Goal: Task Accomplishment & Management: Manage account settings

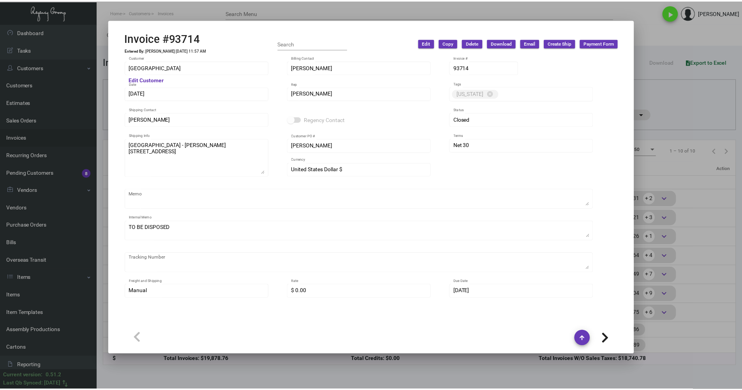
scroll to position [793, 0]
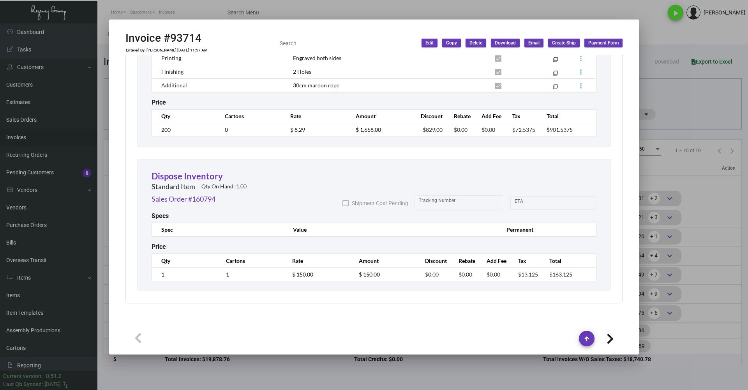
click at [372, 380] on div at bounding box center [374, 195] width 748 height 390
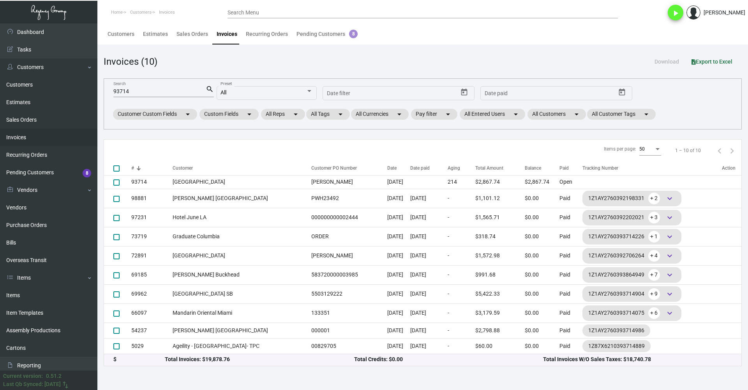
click at [179, 88] on input "93714" at bounding box center [159, 91] width 92 height 6
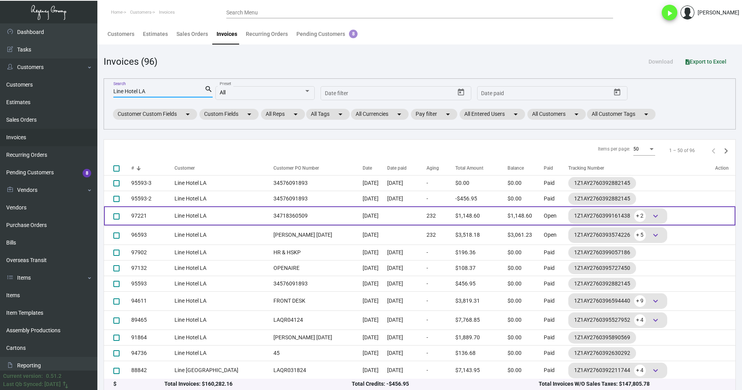
type input "Line Hotel LA"
click at [363, 211] on td "[DATE]" at bounding box center [375, 215] width 24 height 19
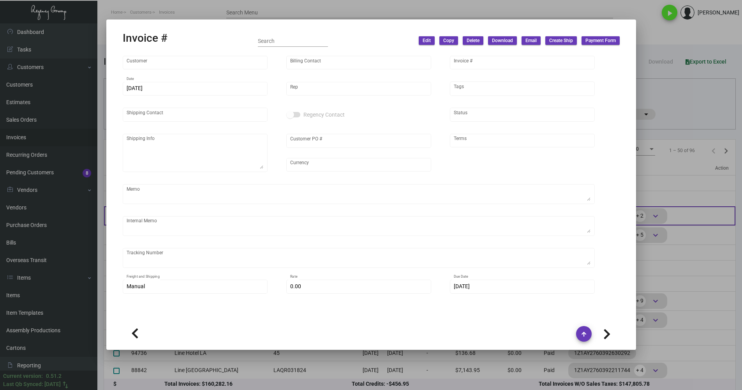
type input "Line Hotel LA"
type input "[PERSON_NAME]"
type input "97221"
type input "[DATE]"
type input "[PERSON_NAME]"
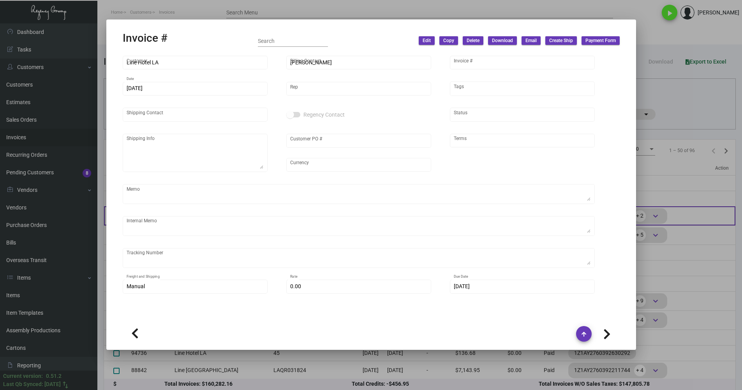
type input "[PERSON_NAME]"
type textarea "Line Hotel [GEOGRAPHIC_DATA][PERSON_NAME] [STREET_ADDRESS]"
type input "34718360509"
type input "United States Dollar $"
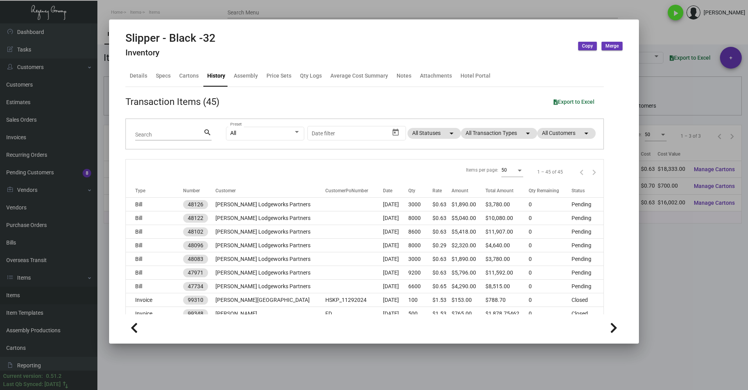
scroll to position [516, 0]
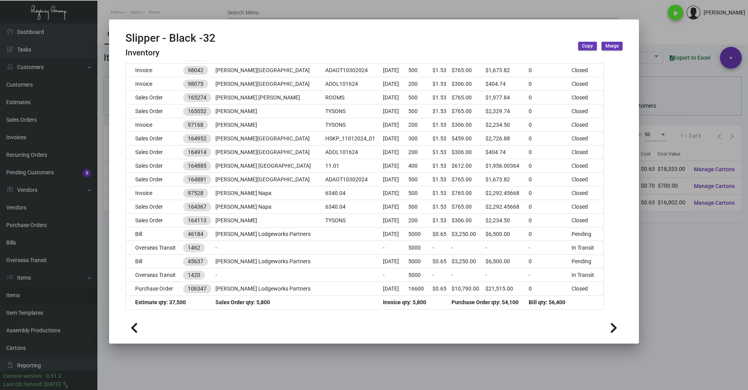
drag, startPoint x: 457, startPoint y: 14, endPoint x: 644, endPoint y: 7, distance: 186.4
click at [457, 14] on div at bounding box center [374, 195] width 748 height 390
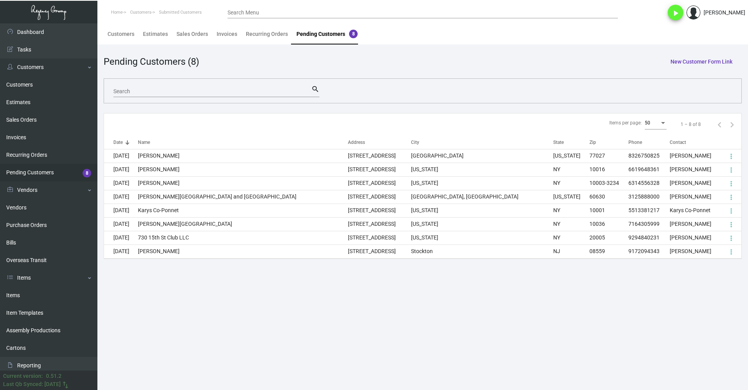
drag, startPoint x: 471, startPoint y: 49, endPoint x: 524, endPoint y: 34, distance: 54.4
click at [471, 49] on main "Customers Estimates Sales Orders Invoices Recurring Orders Pending Customers 8 …" at bounding box center [422, 206] width 651 height 366
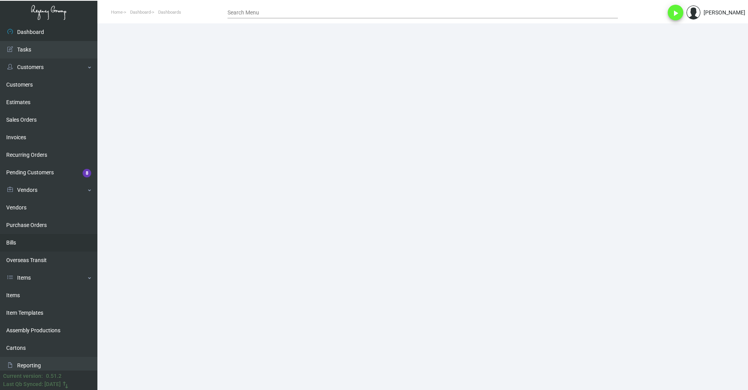
click at [41, 241] on link "Bills" at bounding box center [48, 243] width 97 height 18
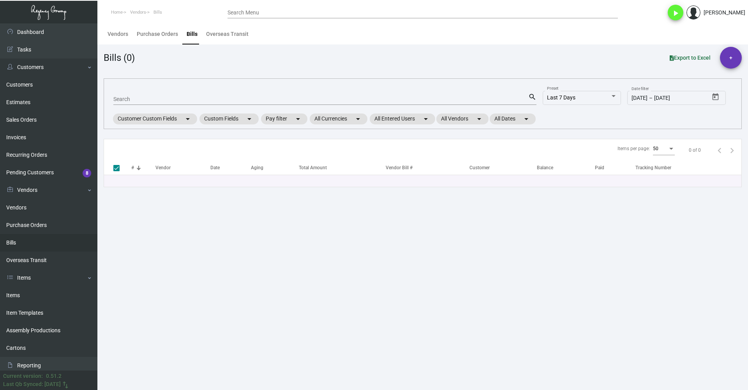
click at [179, 95] on div "Search" at bounding box center [320, 99] width 415 height 12
drag, startPoint x: 179, startPoint y: 95, endPoint x: 165, endPoint y: 98, distance: 14.7
click at [165, 98] on input "Search" at bounding box center [320, 99] width 415 height 6
paste input "108335"
click at [443, 101] on input "108335" at bounding box center [320, 99] width 415 height 6
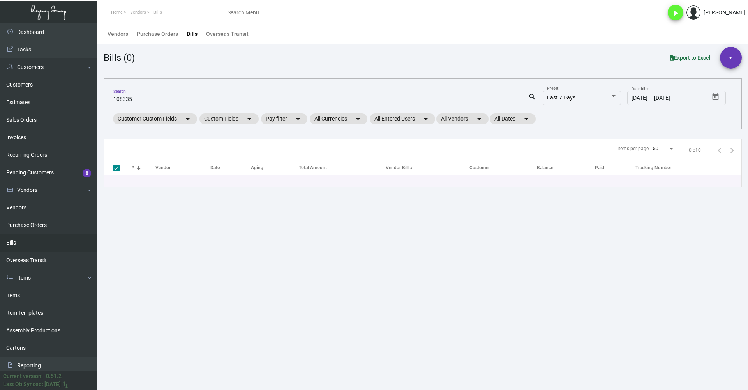
type input "108335"
checkbox input "false"
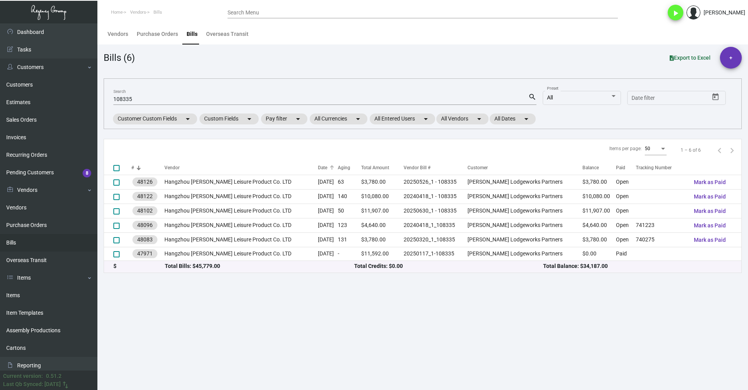
click at [318, 164] on div "Date" at bounding box center [322, 167] width 9 height 7
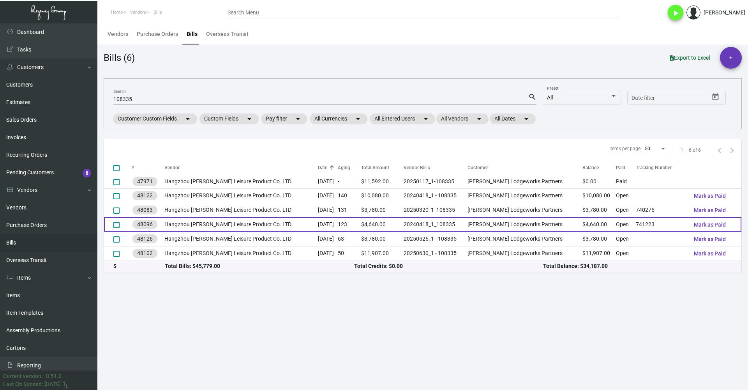
click at [515, 222] on td "[PERSON_NAME] Lodgeworks Partners" at bounding box center [525, 224] width 115 height 14
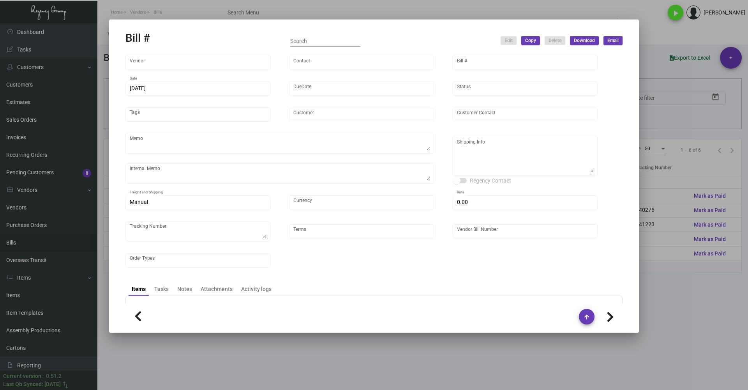
type input "Hangzhou Lefan Leisure Product Co. LTD"
type input "Amber Liu"
type input "48096"
type input "4/18/2025"
type input "6/17/2025"
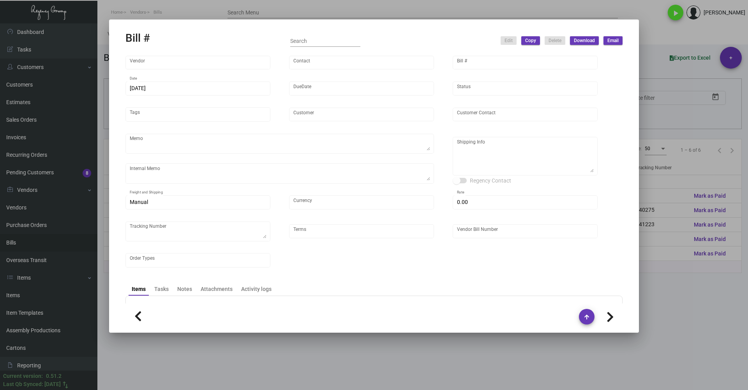
type input "[PERSON_NAME] Lodgeworks Partners"
type input "Jennifer Regan"
type textarea "10K per color for the first batch, rest pending shipping instruction"
type textarea "Archer Lodgeworks Partners - Jennifer Regan 8100 E 22nd St N, Bldg. 500 Wichita…"
type input "United States Dollar $"
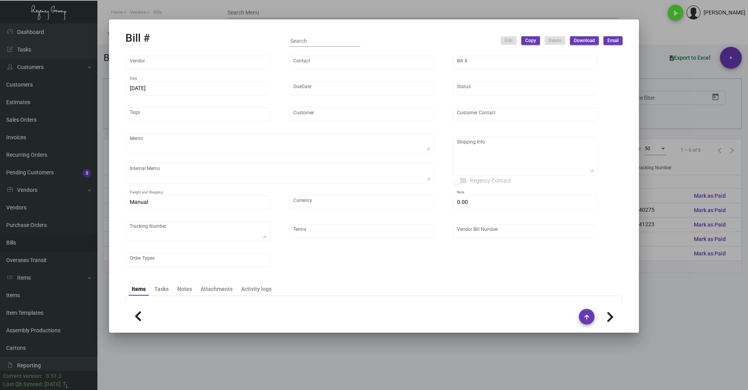
type input "$ 0.00"
type textarea "741223"
type input "Net 30"
type input "20240418_1_108335"
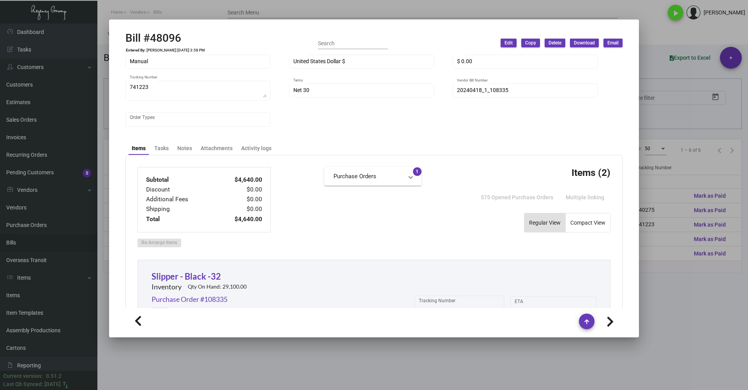
scroll to position [156, 0]
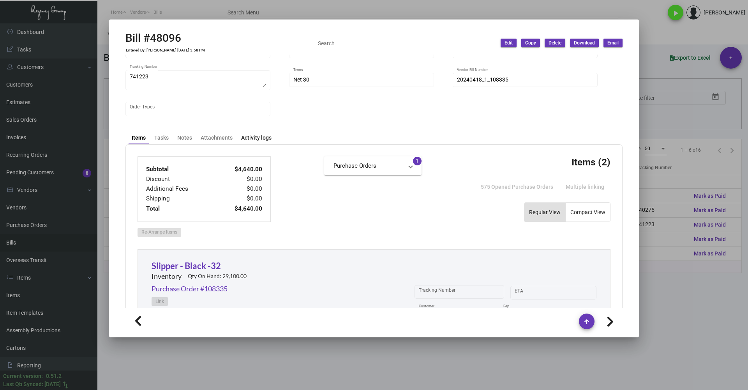
click at [259, 138] on div "Activity logs" at bounding box center [256, 138] width 30 height 8
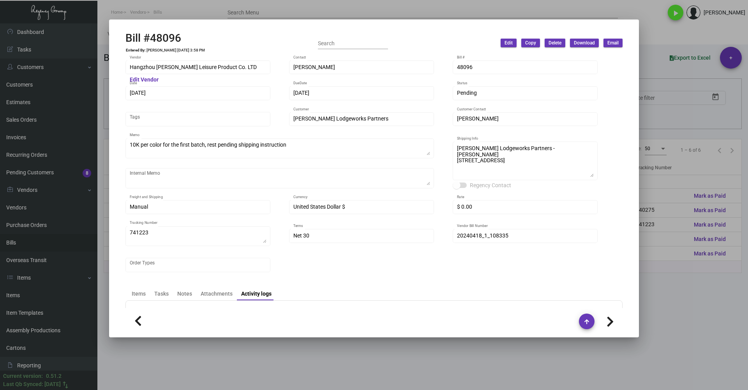
scroll to position [39, 0]
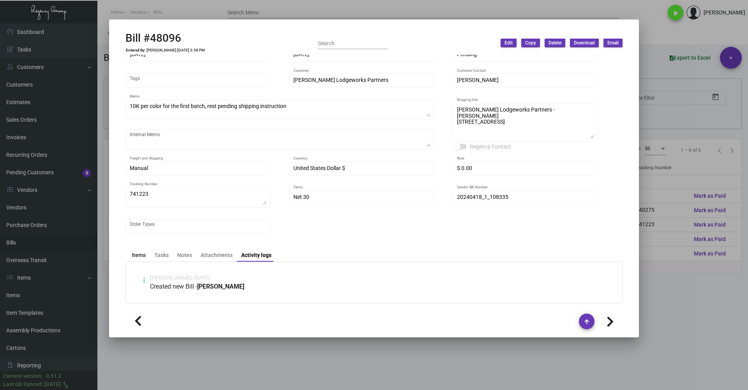
click at [134, 253] on div "Items" at bounding box center [139, 255] width 14 height 8
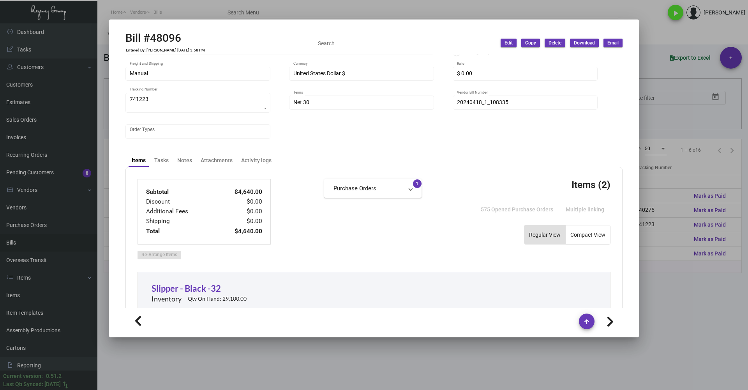
scroll to position [234, 0]
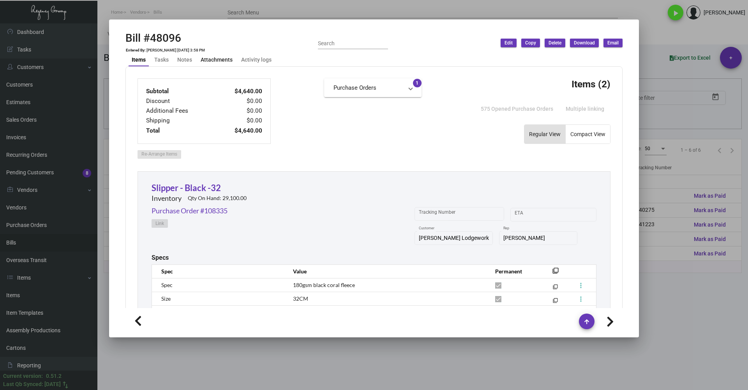
click at [219, 58] on div "Attachments" at bounding box center [217, 60] width 32 height 8
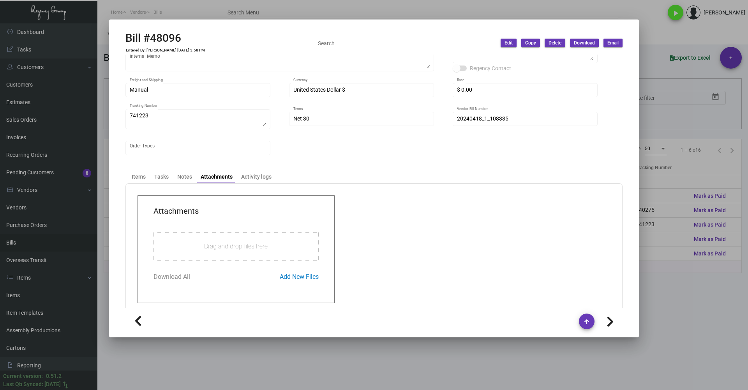
scroll to position [129, 0]
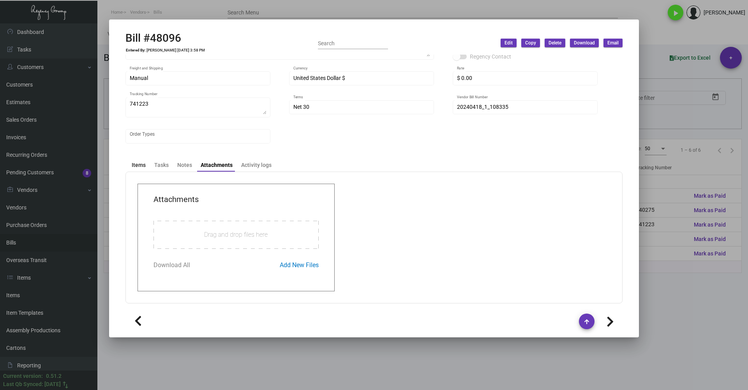
click at [143, 162] on div "Items" at bounding box center [139, 165] width 14 height 8
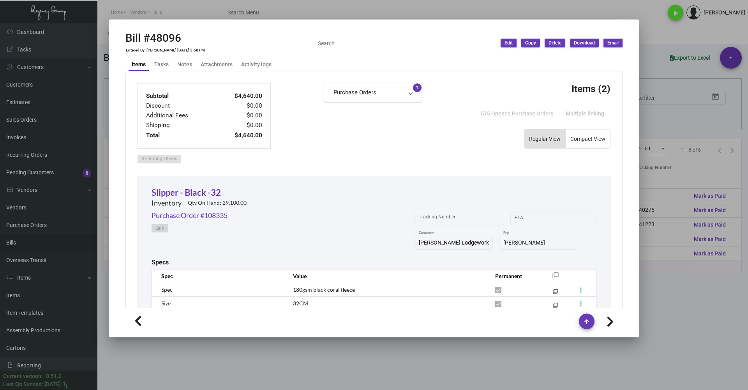
scroll to position [234, 0]
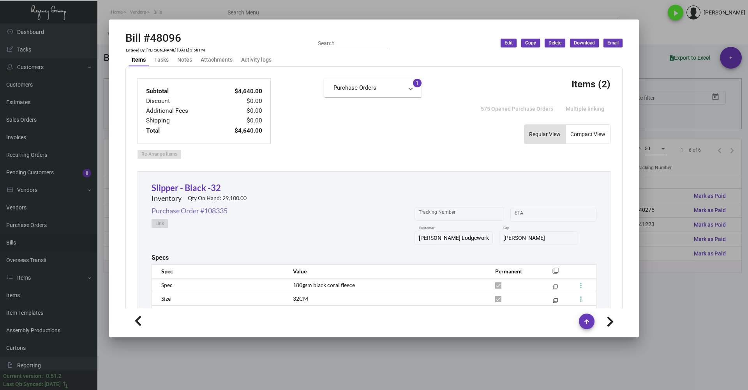
click at [212, 212] on link "Purchase Order #108335" at bounding box center [190, 210] width 76 height 11
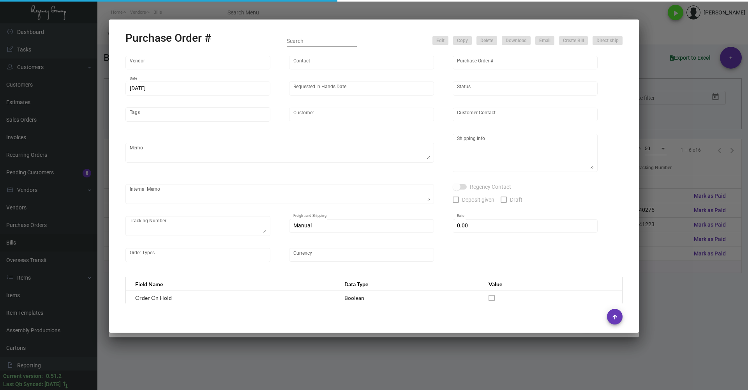
type input "Hangzhou Lefan Leisure Product Co. LTD"
type input "Amber Liu"
type input "108335"
type input "11/15/2024"
type input "12/20/2024"
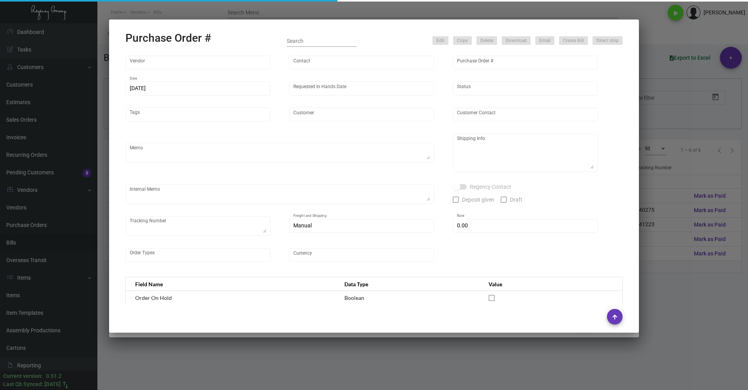
type input "Archer Lodgeworks Partners"
type textarea "10K per color for the first batch, rest pending shipping instruction"
type textarea "Regency Group NJ - Alex Penate 22 Belgrove Dr. Kearny, NJ, 07032 US"
checkbox input "true"
type input "$ 0.00"
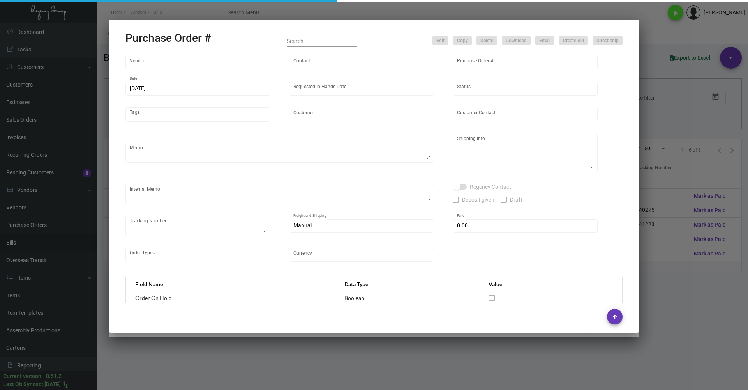
type input "United States Dollar $"
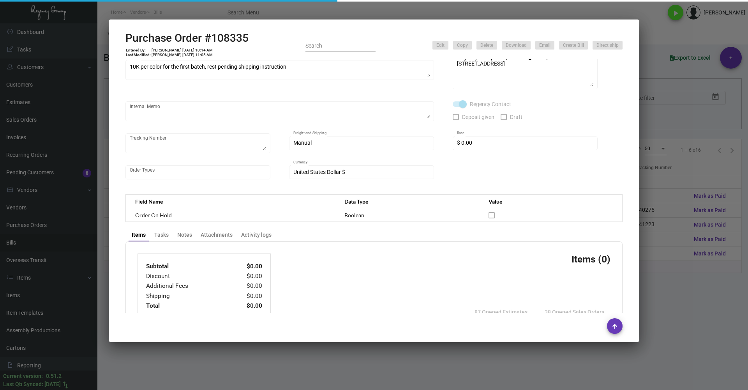
scroll to position [115, 0]
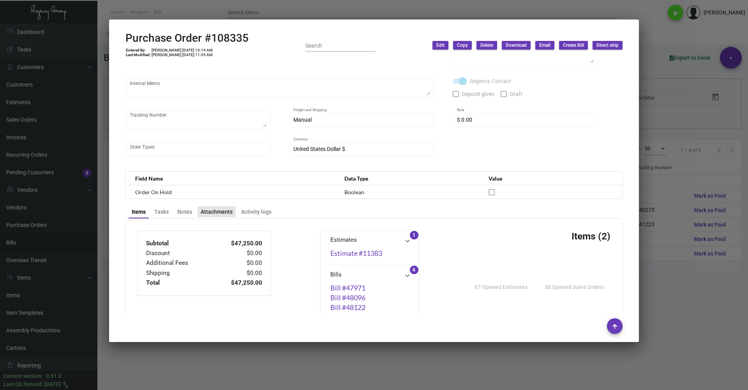
click at [217, 211] on div "Attachments" at bounding box center [217, 212] width 32 height 8
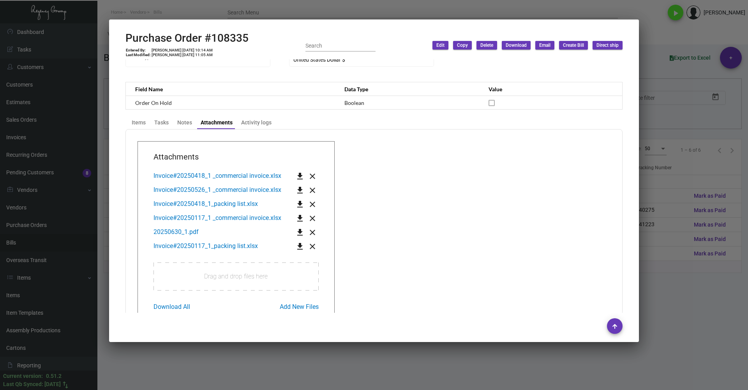
scroll to position [232, 0]
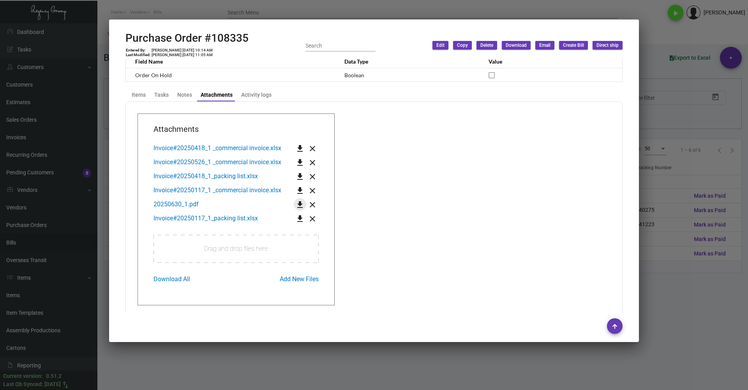
click at [297, 203] on mat-icon "get_app" at bounding box center [299, 204] width 9 height 9
click at [297, 148] on mat-icon "get_app" at bounding box center [299, 148] width 9 height 9
click at [137, 91] on div "Items" at bounding box center [139, 95] width 14 height 8
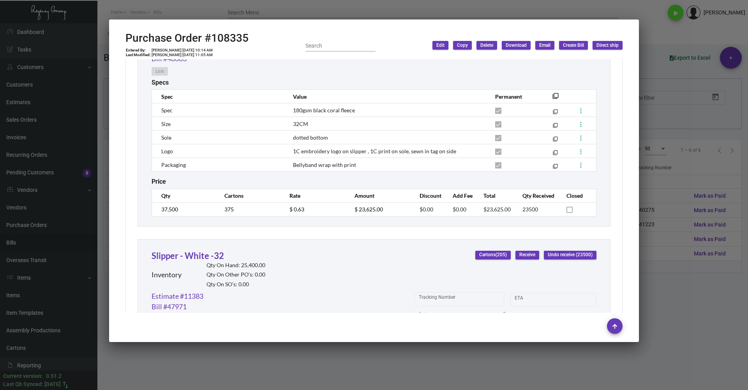
scroll to position [505, 0]
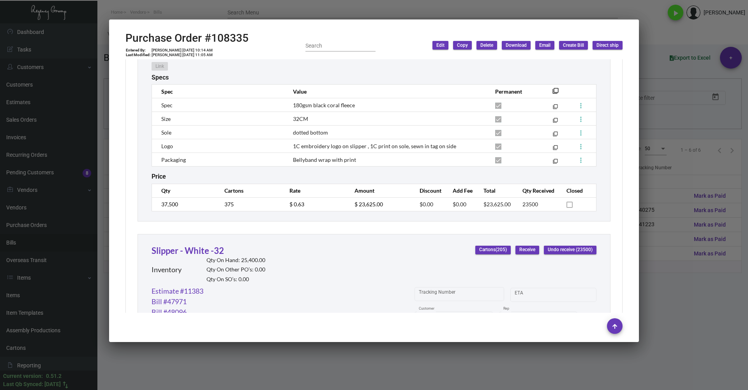
click at [685, 140] on div at bounding box center [374, 195] width 748 height 390
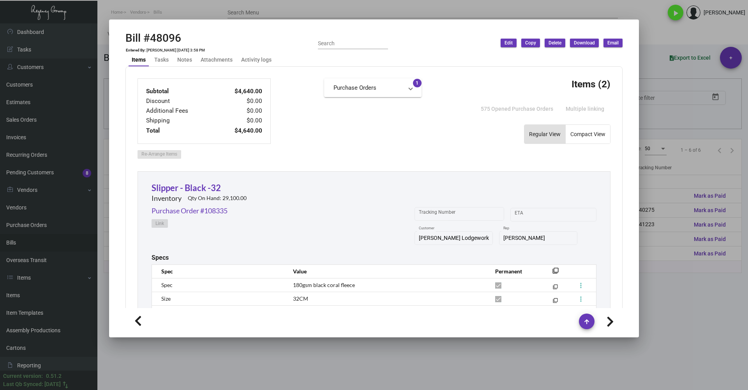
click at [708, 305] on div at bounding box center [374, 195] width 748 height 390
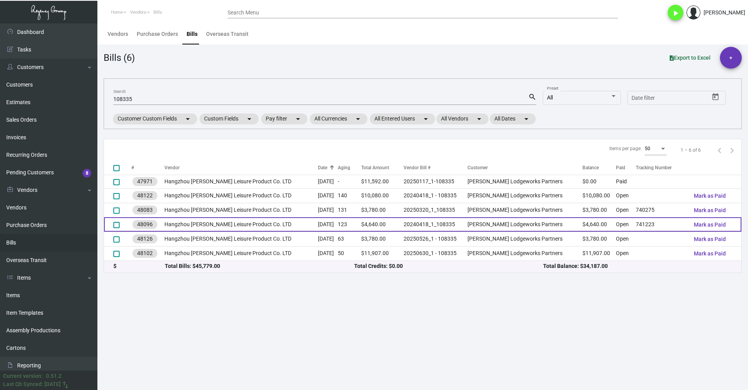
click at [455, 220] on td "20240418_1_108335" at bounding box center [436, 224] width 64 height 14
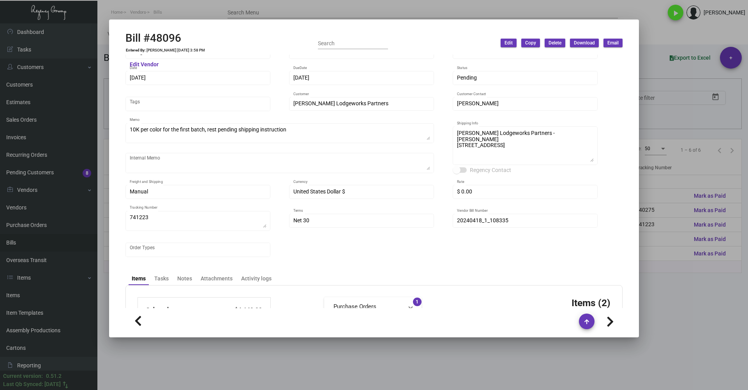
scroll to position [39, 0]
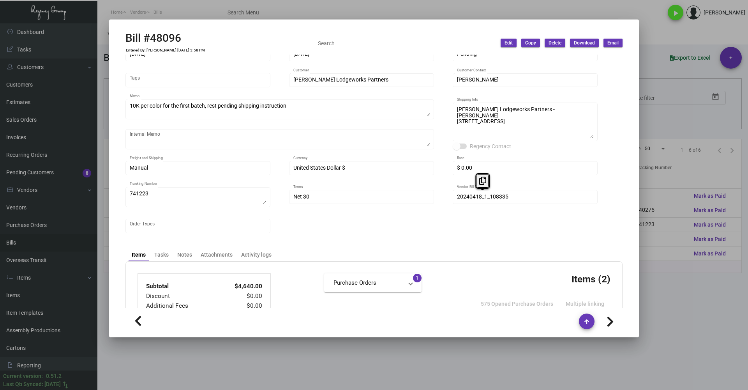
click at [440, 198] on div "Hangzhou Lefan Leisure Product Co. LTD Vendor Edit Vendor Amber Liu Contact 480…" at bounding box center [373, 131] width 497 height 222
click at [480, 182] on icon at bounding box center [482, 181] width 7 height 8
click at [705, 283] on div at bounding box center [374, 195] width 748 height 390
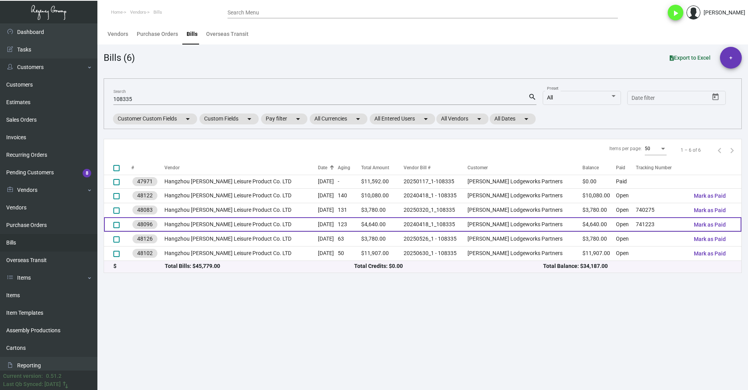
click at [418, 224] on td "20240418_1_108335" at bounding box center [436, 224] width 64 height 14
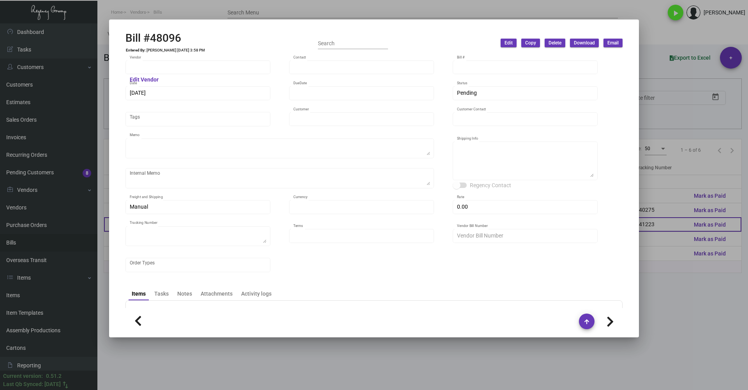
type input "Hangzhou Lefan Leisure Product Co. LTD"
type input "Amber Liu"
type input "48096"
type input "4/18/2025"
type input "6/17/2025"
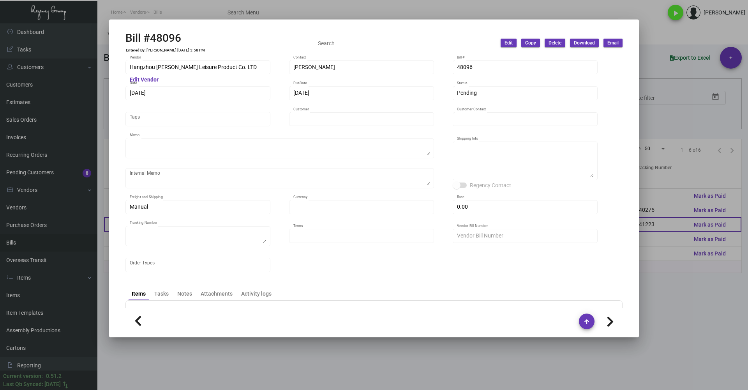
type input "Archer Lodgeworks Partners"
type input "Jennifer Regan"
type textarea "10K per color for the first batch, rest pending shipping instruction"
type textarea "Archer Lodgeworks Partners - Jennifer Regan 8100 E 22nd St N, Bldg. 500 Wichita…"
type input "United States Dollar $"
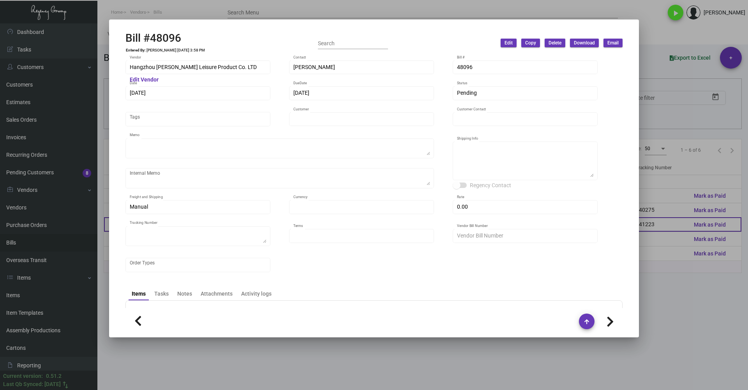
type input "$ 0.00"
type textarea "741223"
type input "Net 30"
type input "20240418_1_108335"
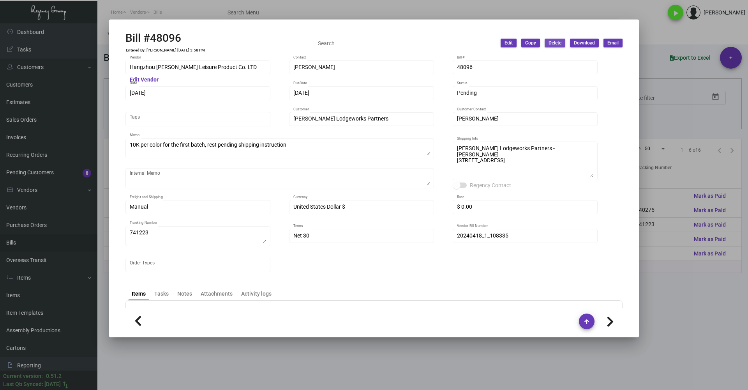
click at [557, 43] on span "Delete" at bounding box center [555, 43] width 13 height 7
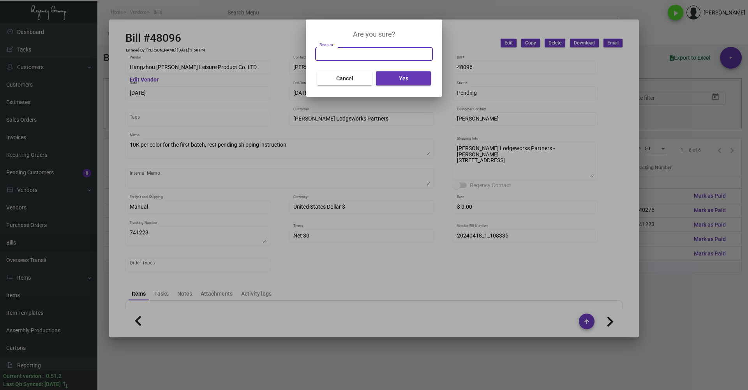
click at [379, 52] on input "Reason *" at bounding box center [374, 54] width 109 height 6
type input "No"
click at [418, 77] on button "Yes" at bounding box center [403, 78] width 55 height 14
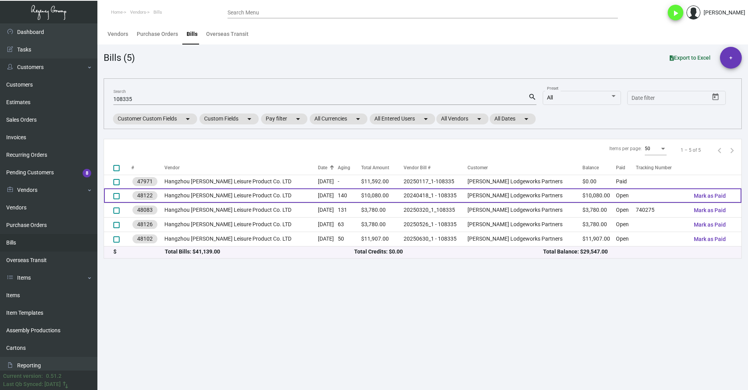
click at [430, 194] on td "20240418_1 - 108335" at bounding box center [436, 195] width 64 height 14
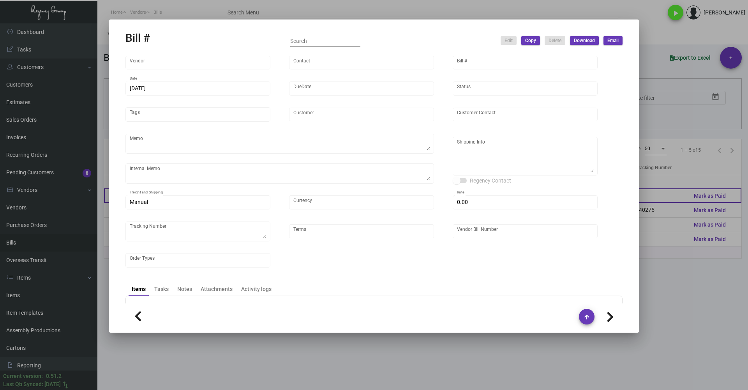
type input "Hangzhou Lefan Leisure Product Co. LTD"
type input "Amber Liu"
type input "48122"
type input "4/1/2025"
type input "5/1/2025"
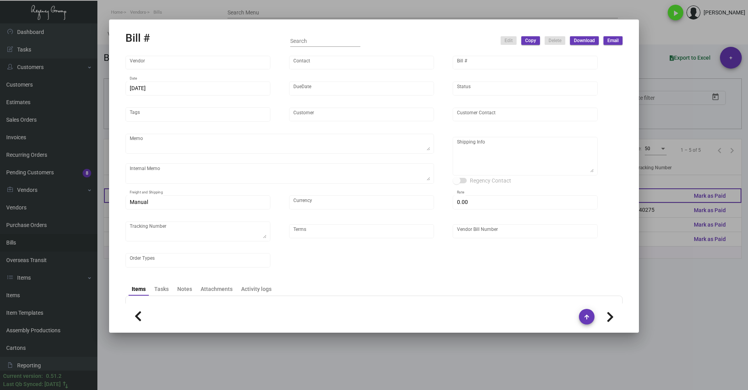
type input "Archer Lodgeworks Partners"
type input "Jennifer Regan"
type textarea "10K per color for the first batch, rest pending shipping instruction"
type textarea "Archer Lodgeworks Partners - Jennifer Regan 8100 E 22nd St N, Bldg. 500 Wichita…"
type input "United States Dollar $"
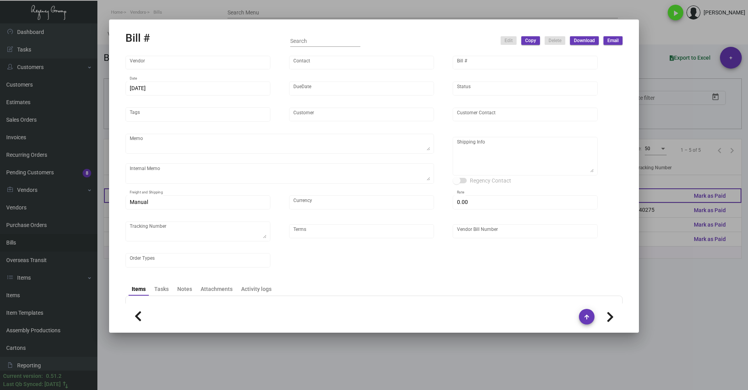
type input "$ 0.00"
type input "Net 30"
type input "20240418_1 - 108335"
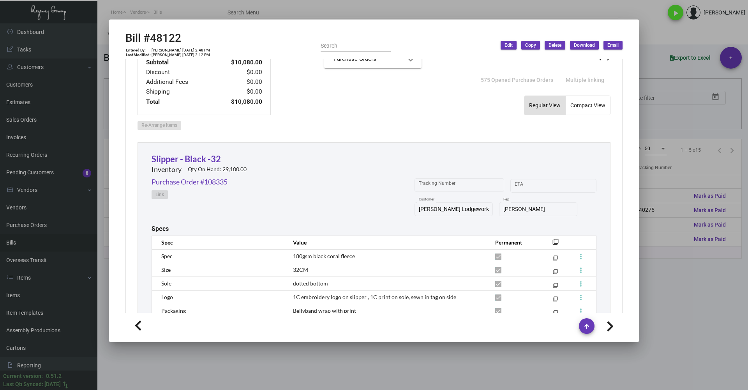
scroll to position [273, 0]
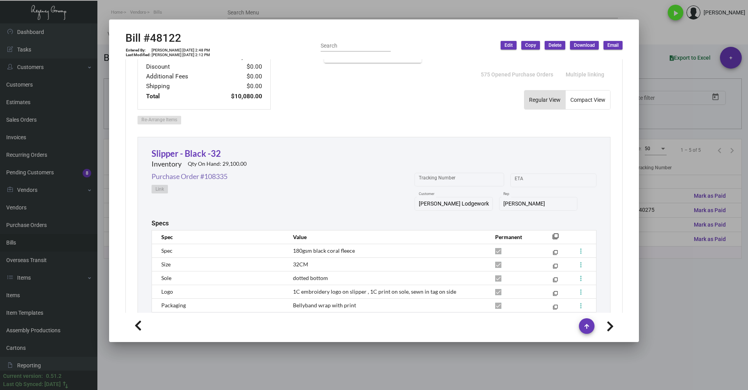
click at [191, 177] on link "Purchase Order #108335" at bounding box center [190, 176] width 76 height 11
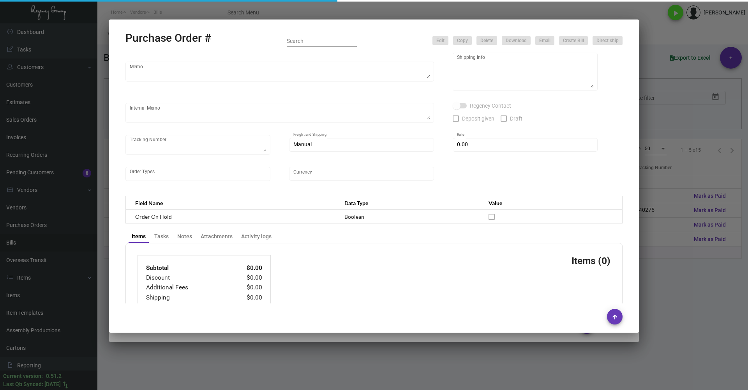
type input "Hangzhou Lefan Leisure Product Co. LTD"
type input "Amber Liu"
type input "108335"
type input "11/15/2024"
type input "12/20/2024"
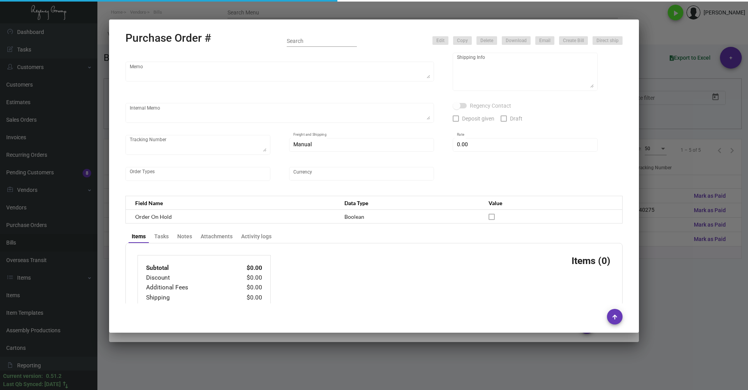
type input "Archer Lodgeworks Partners"
type textarea "10K per color for the first batch, rest pending shipping instruction"
type textarea "Regency Group NJ - Alex Penate 22 Belgrove Dr. Kearny, NJ, 07032 US"
checkbox input "true"
type input "$ 0.00"
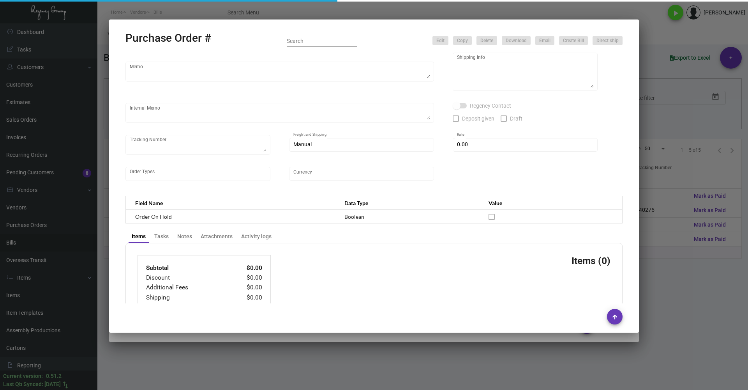
type input "United States Dollar $"
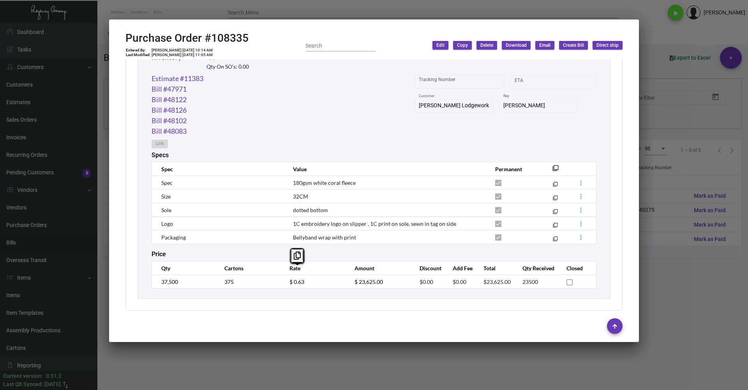
scroll to position [709, 0]
click at [456, 138] on div "Tracking Number Start date – ETA Archer Lodgeworks Partners Customer Yossi Loeb…" at bounding box center [506, 110] width 182 height 78
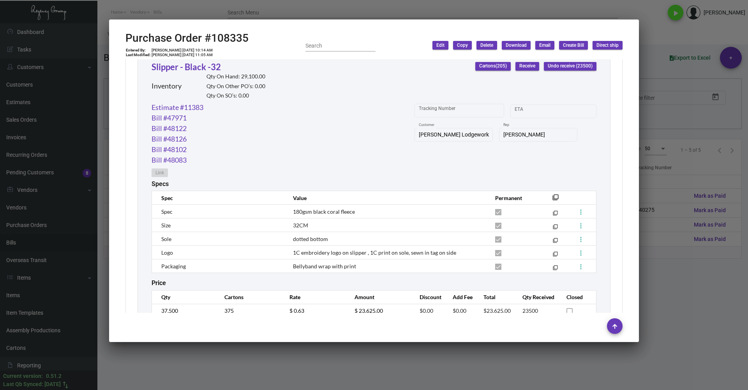
scroll to position [358, 0]
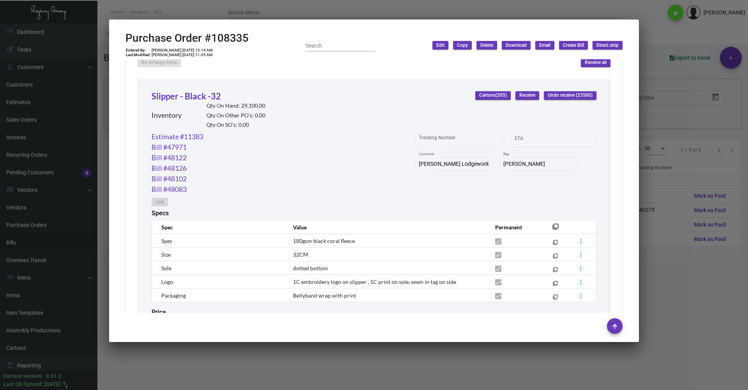
click at [689, 120] on div at bounding box center [374, 195] width 748 height 390
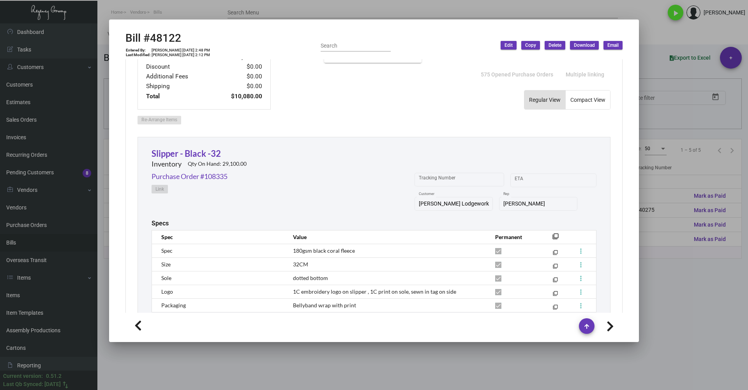
click at [212, 5] on div at bounding box center [374, 195] width 748 height 390
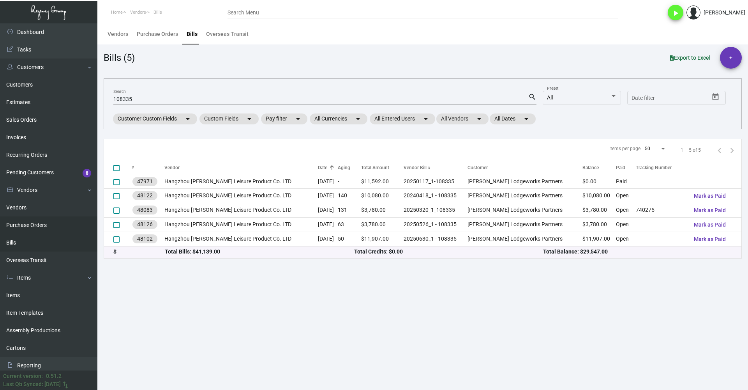
click at [36, 222] on link "Purchase Orders" at bounding box center [48, 225] width 97 height 18
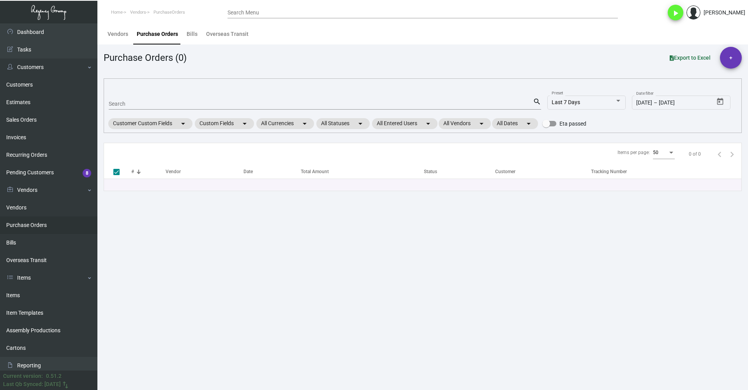
click at [156, 94] on mat-form-field "Search search" at bounding box center [325, 103] width 433 height 24
click at [154, 102] on input "Search" at bounding box center [321, 104] width 424 height 6
type input "108335"
checkbox input "false"
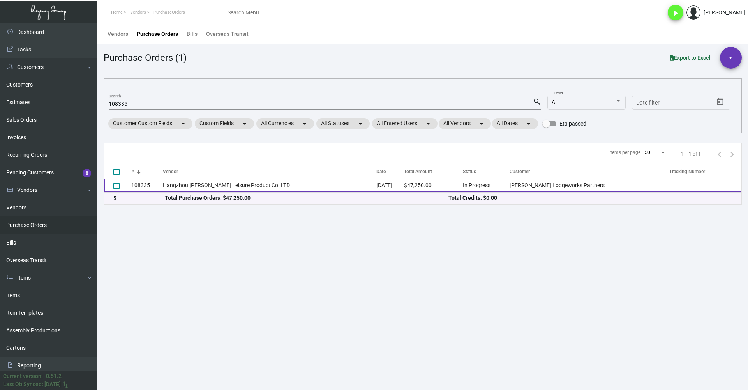
click at [258, 186] on td "Hangzhou Lefan Leisure Product Co. LTD" at bounding box center [270, 185] width 214 height 14
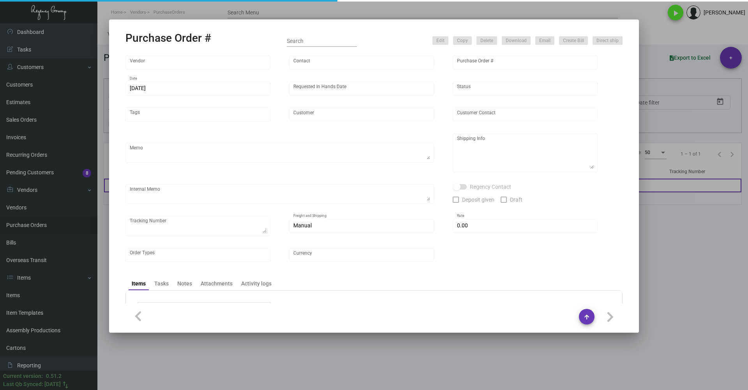
type input "Hangzhou Lefan Leisure Product Co. LTD"
type input "Amber Liu"
type input "108335"
type input "11/15/2024"
type input "12/20/2024"
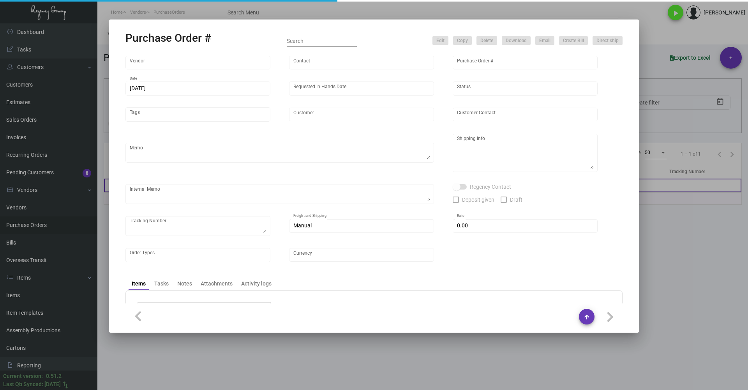
type input "Archer Lodgeworks Partners"
type textarea "10K per color for the first batch, rest pending shipping instruction"
type textarea "Regency Group NJ - Alex Penate 22 Belgrove Dr. Kearny, NJ, 07032 US"
checkbox input "true"
type input "$ 0.00"
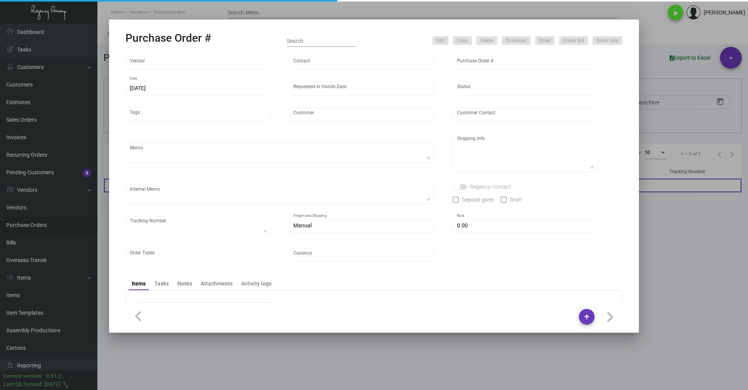
type input "United States Dollar $"
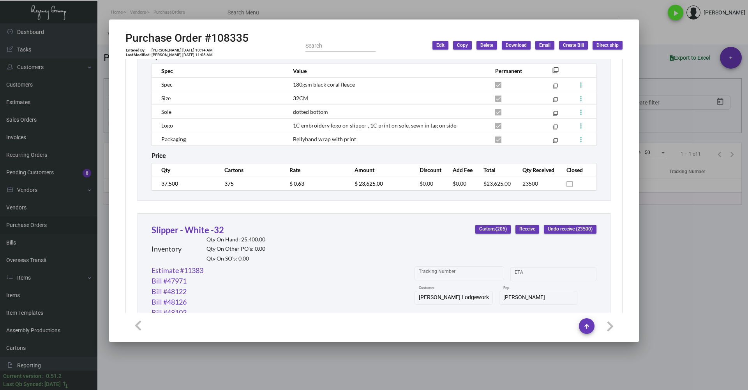
scroll to position [514, 0]
click at [192, 230] on link "Slipper - White -32" at bounding box center [188, 230] width 72 height 11
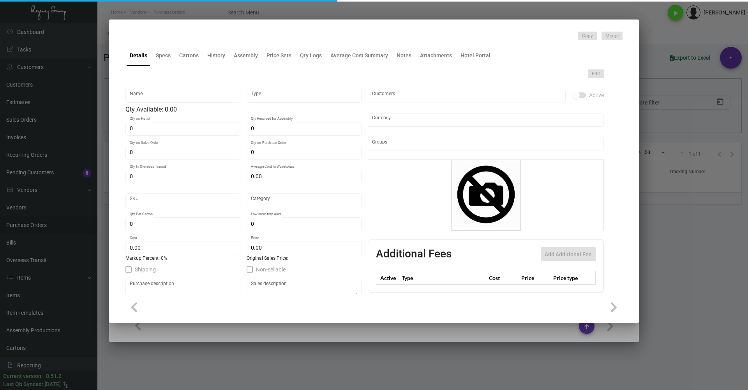
type input "Slipper - White -32"
type input "Inventory"
type input "25,400"
type input "14,000"
type input "$ 0.63664"
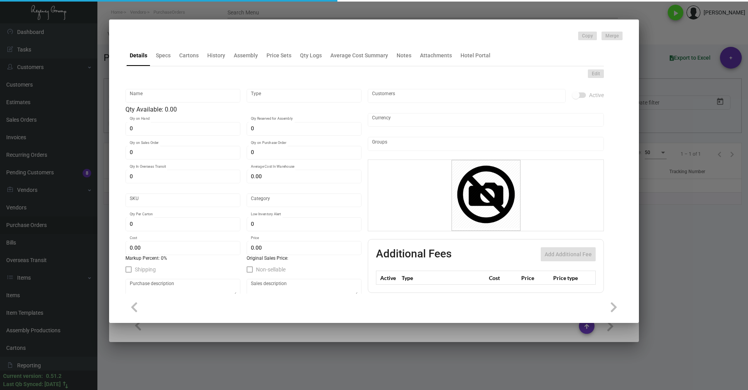
type input "Overseas"
type input "100"
type input "$ 0.63"
type input "$ 1.53"
type textarea "HR Slipper: Size #10 slipper, 1 size to fit all, black color cushion material ,…"
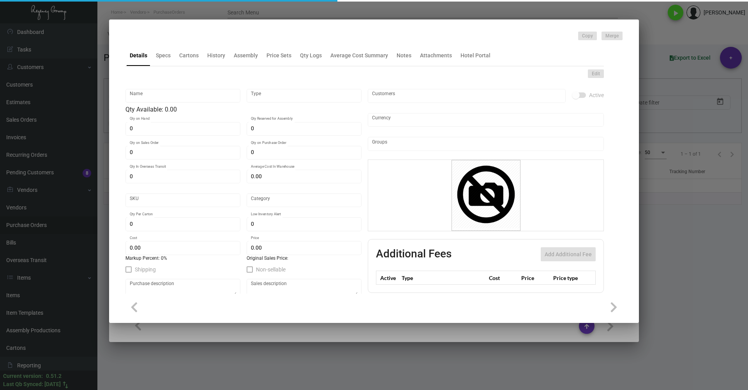
type textarea "HR Slipper: Size #10 slipper, 1 size to fit all, black color cushion material ,…"
checkbox input "true"
type input "United States Dollar $"
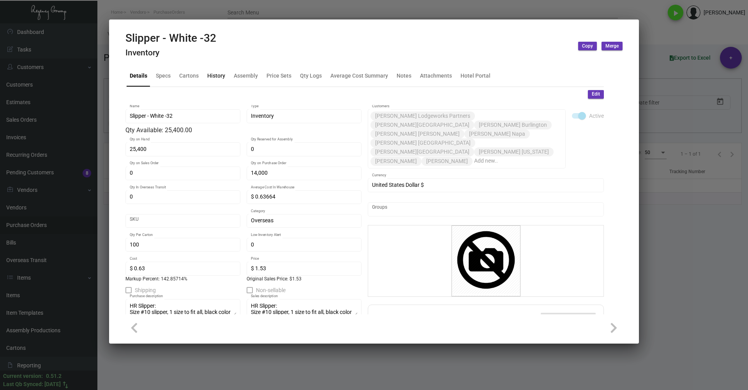
click at [217, 71] on div "History" at bounding box center [216, 76] width 24 height 19
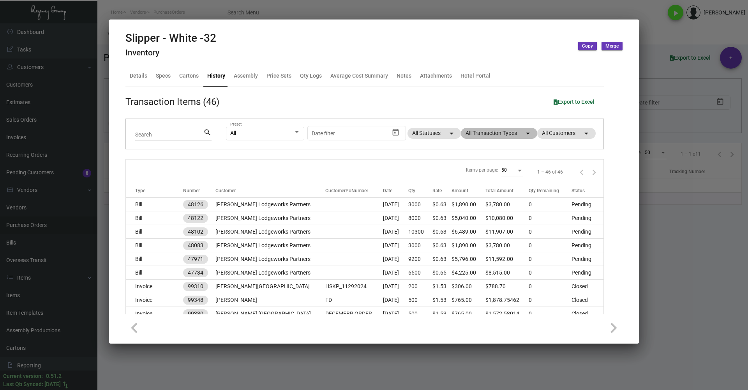
click at [482, 135] on mat-chip "All Transaction Types arrow_drop_down" at bounding box center [499, 133] width 76 height 11
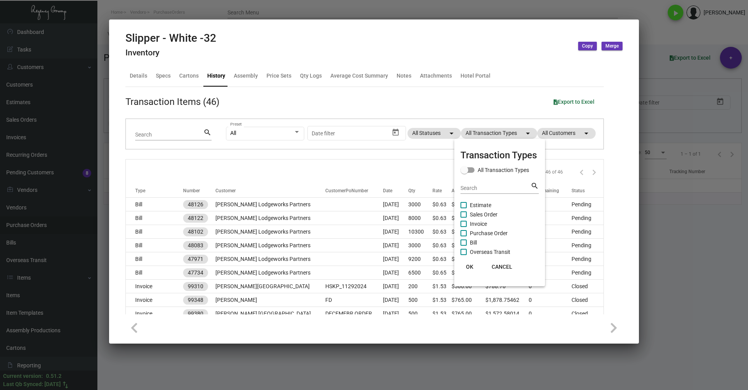
click at [479, 232] on span "Purchase Order" at bounding box center [489, 232] width 38 height 9
click at [464, 236] on input "Purchase Order" at bounding box center [463, 236] width 0 height 0
checkbox input "true"
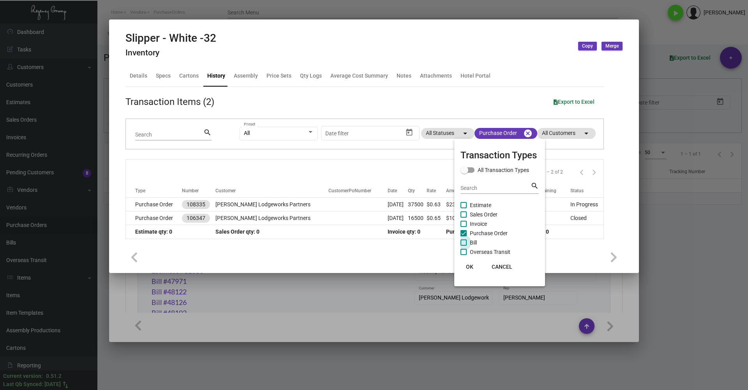
click at [471, 241] on span "Bill" at bounding box center [473, 242] width 7 height 9
click at [464, 245] on input "Bill" at bounding box center [463, 245] width 0 height 0
checkbox input "true"
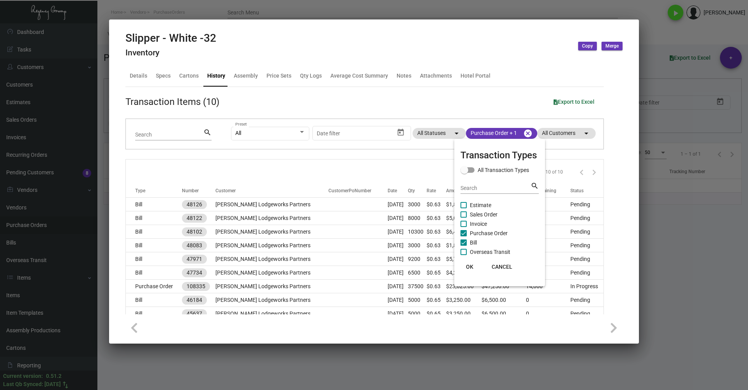
click at [471, 265] on span "OK" at bounding box center [469, 266] width 7 height 6
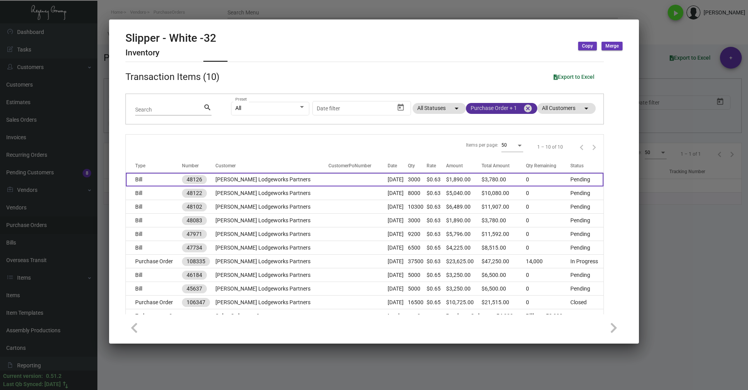
scroll to position [39, 0]
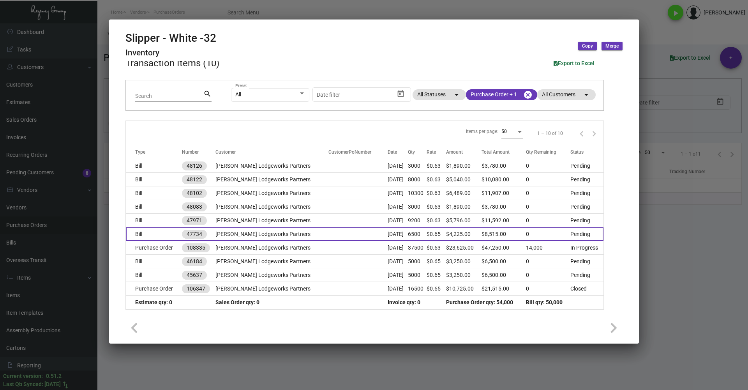
click at [412, 235] on td "6500" at bounding box center [417, 234] width 19 height 14
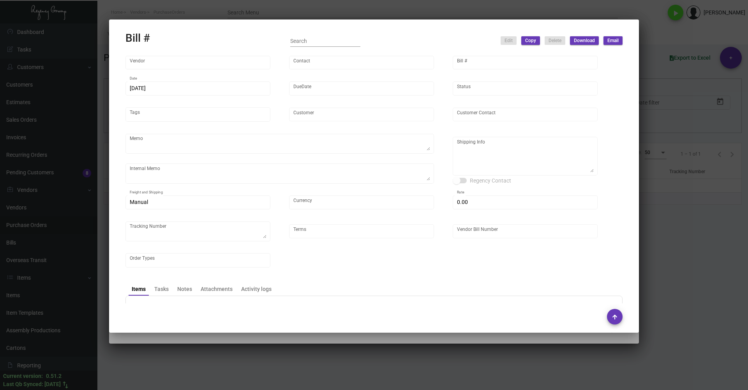
type input "Hangzhou Nuoyi Daily Necessities Co.,Ltd"
type input "Cheng Lin"
type input "47734"
type input "11/11/2024"
type input "2/15/2024"
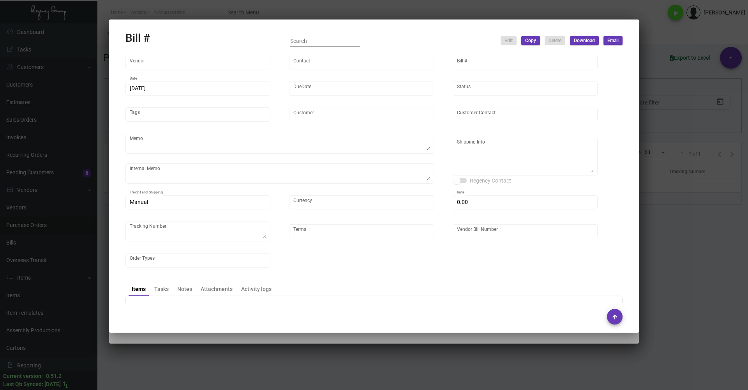
type input "Archer Lodgeworks Partners"
type input "Jennifer Regan"
type textarea "Rush order"
type textarea "Archer Lodgeworks Partners - Jennifer Regan 8100 E 22nd St N, Bldg. 500 Wichita…"
type input "United States Dollar $"
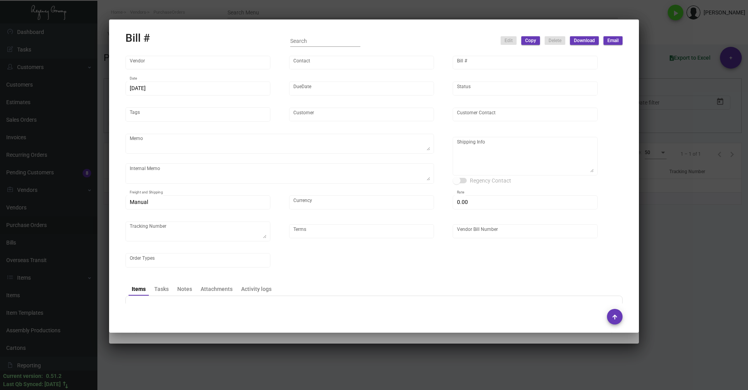
type input "$ 0.00"
type input "Net 30"
type input "NY24012B_106347"
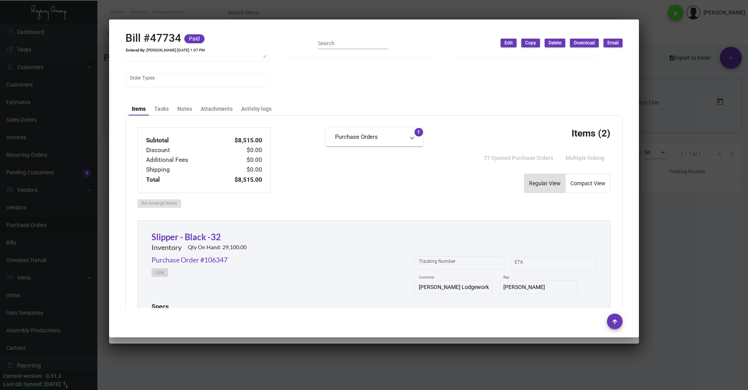
scroll to position [195, 0]
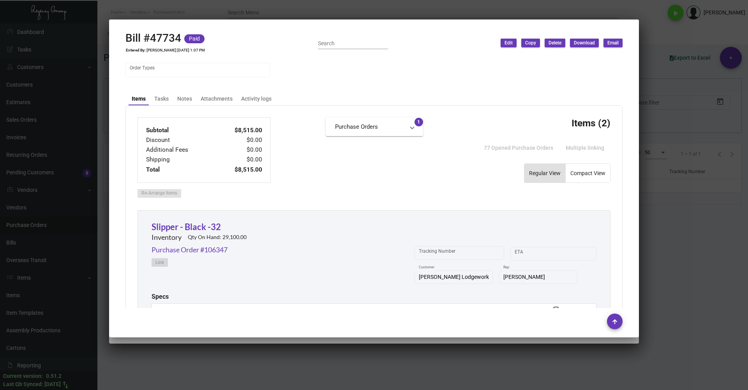
click at [677, 288] on div at bounding box center [374, 195] width 748 height 390
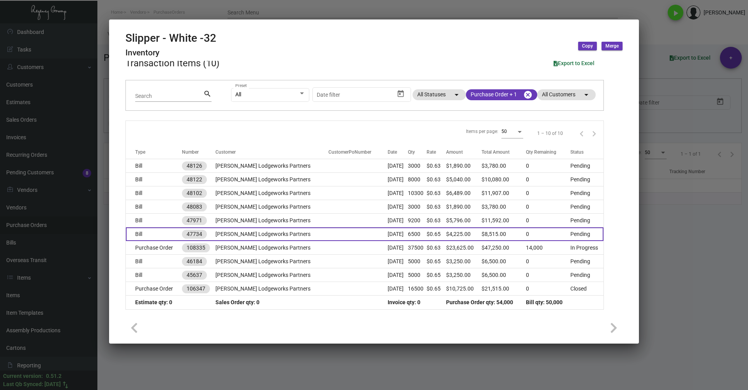
click at [339, 231] on td at bounding box center [357, 234] width 59 height 14
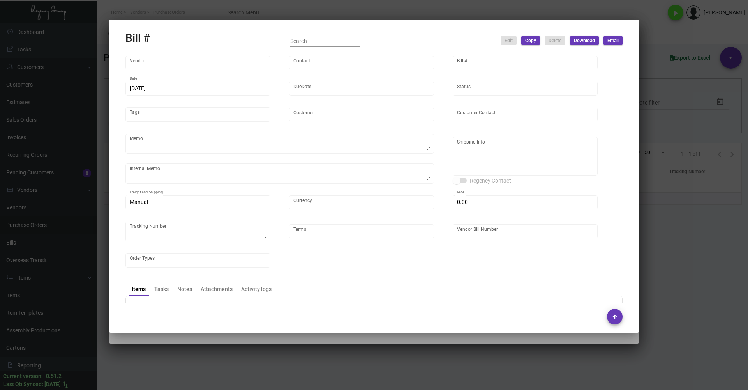
type input "Hangzhou Nuoyi Daily Necessities Co.,Ltd"
type input "Cheng Lin"
type input "47734"
type input "11/11/2024"
type input "2/15/2024"
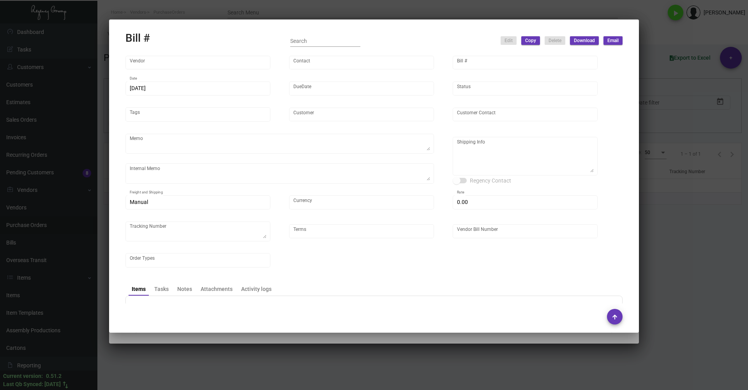
type input "Archer Lodgeworks Partners"
type input "Jennifer Regan"
type textarea "Rush order"
type textarea "Archer Lodgeworks Partners - Jennifer Regan 8100 E 22nd St N, Bldg. 500 Wichita…"
type input "United States Dollar $"
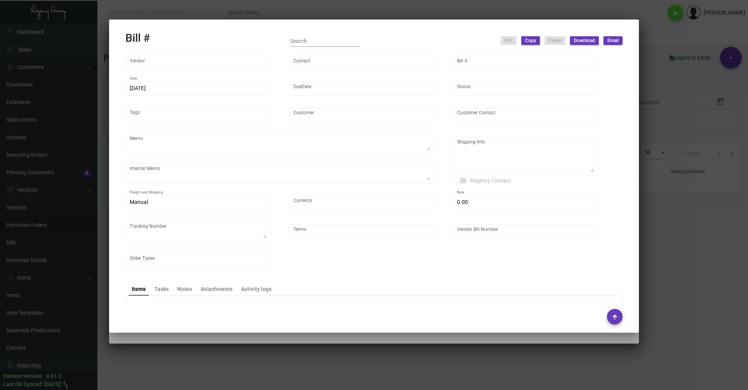
type input "$ 0.00"
type input "Net 30"
type input "NY24012B_106347"
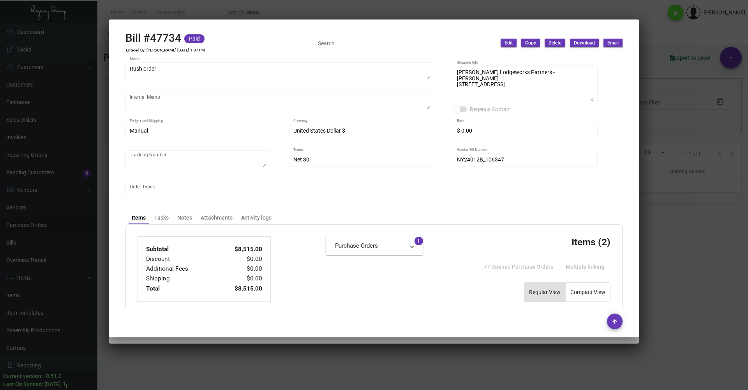
scroll to position [117, 0]
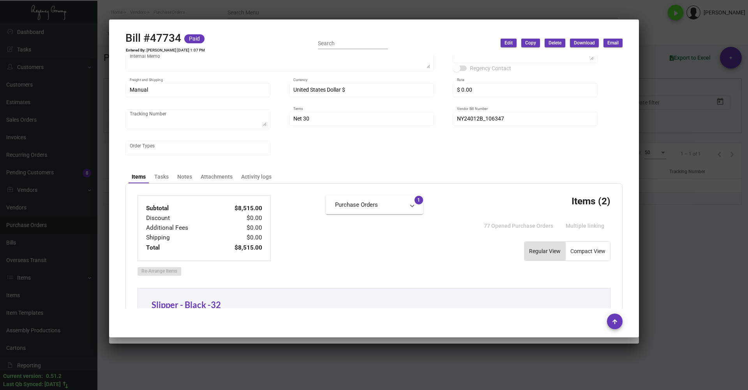
click at [661, 217] on div at bounding box center [374, 195] width 748 height 390
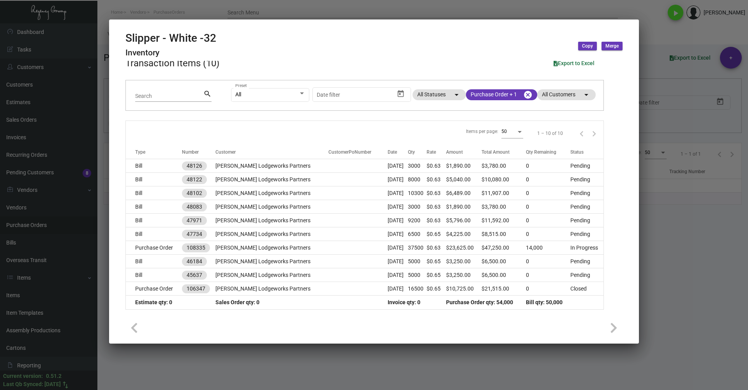
scroll to position [0, 0]
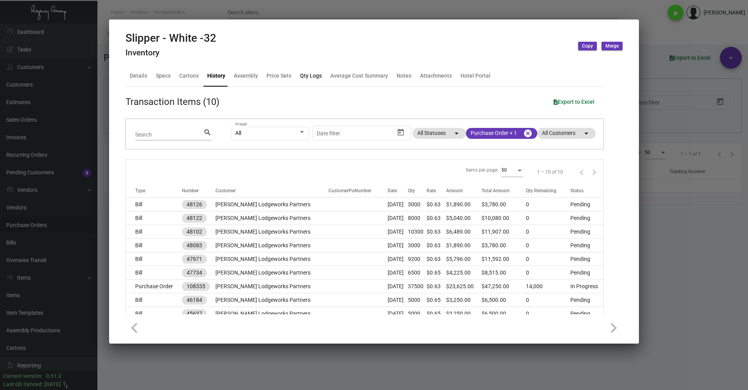
click at [313, 78] on div "Qty Logs" at bounding box center [311, 76] width 22 height 8
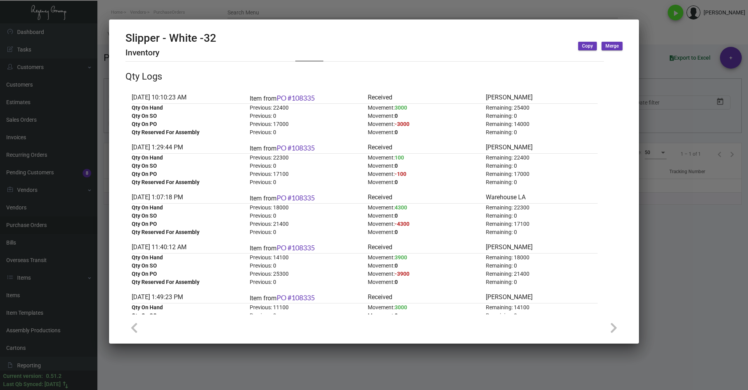
scroll to position [39, 0]
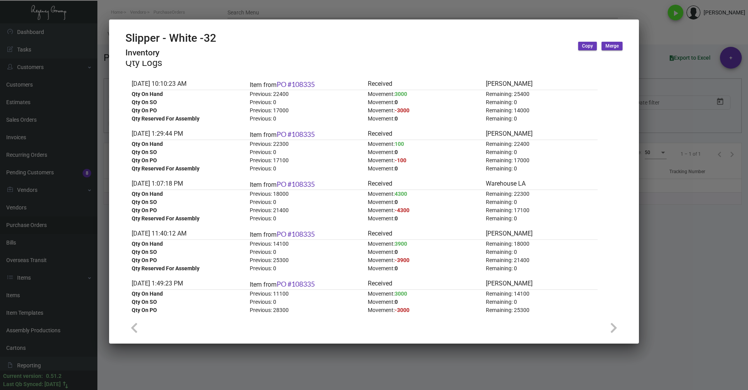
click at [331, 9] on div at bounding box center [374, 195] width 748 height 390
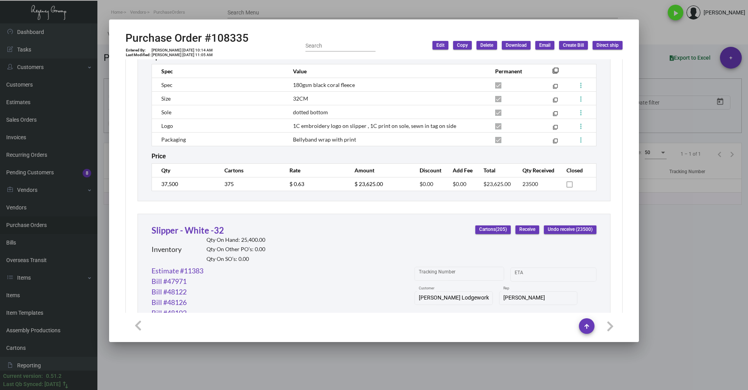
click at [331, 9] on div at bounding box center [374, 195] width 748 height 390
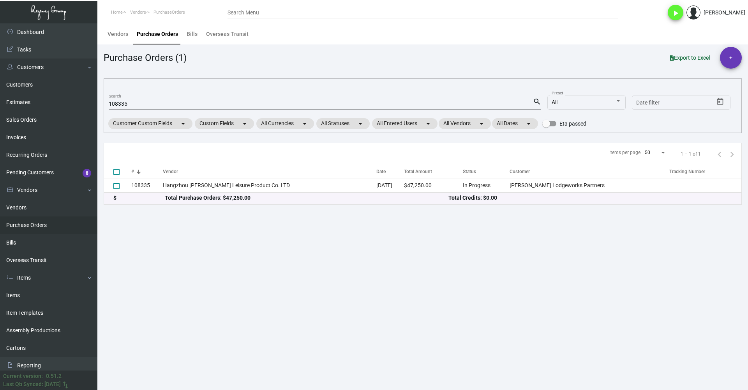
click at [174, 107] on input "108335" at bounding box center [321, 104] width 424 height 6
paste input "83009"
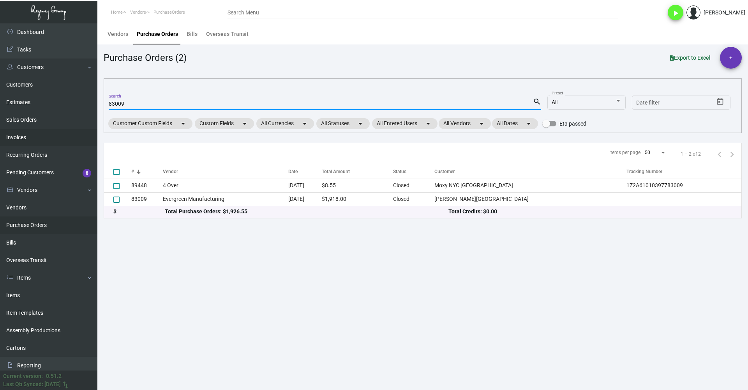
type input "83009"
click at [49, 132] on link "Invoices" at bounding box center [48, 138] width 97 height 18
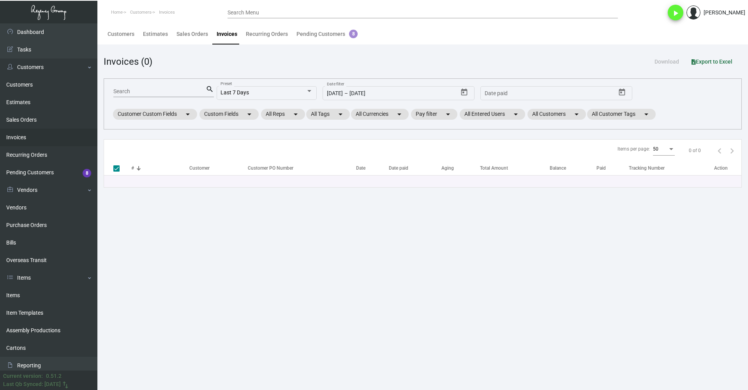
click at [153, 94] on input "Search" at bounding box center [159, 91] width 92 height 6
paste input "83009"
type input "83009"
checkbox input "false"
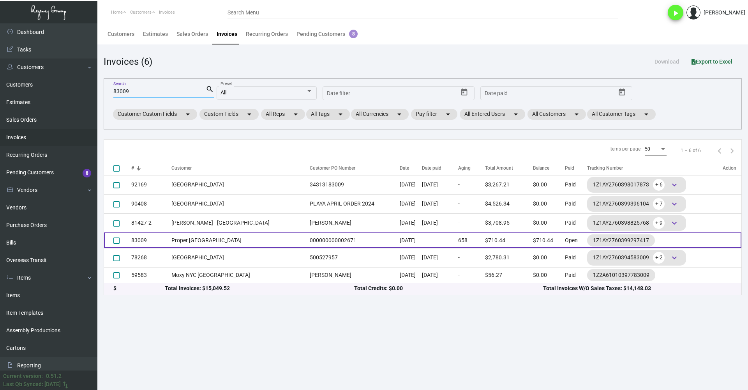
type input "83009"
click at [215, 241] on td "Proper San Francisco" at bounding box center [238, 240] width 134 height 16
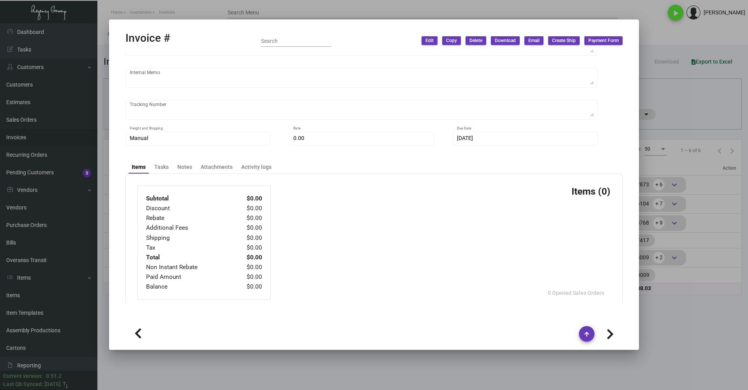
type input "Proper San Francisco"
type input "Kassaye Bogale"
type input "83009"
type input "10/31/2023"
type input "Dovi Berger"
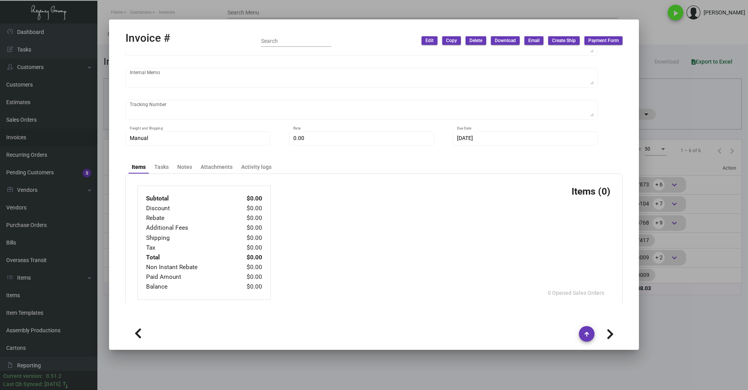
type input "Estrella Lander"
type textarea "Proper San Francisco - Estrella Lander 1100 Market Street San Francisco, CA, 94…"
type input "000000000002671"
type input "United States Dollar $"
type input "Net 30"
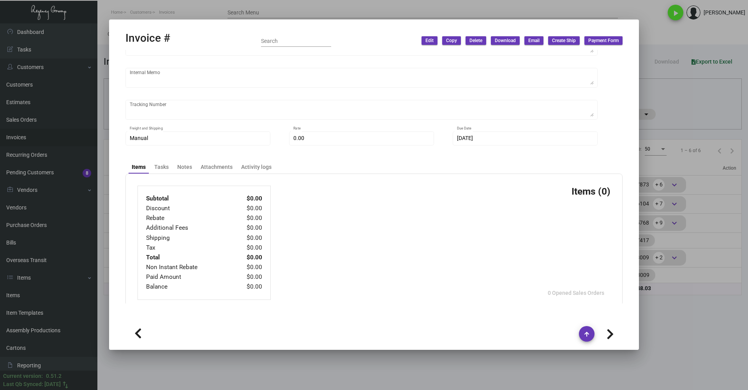
type textarea "$8.73 together"
type input "9.00000 %"
type input "11/4/2023"
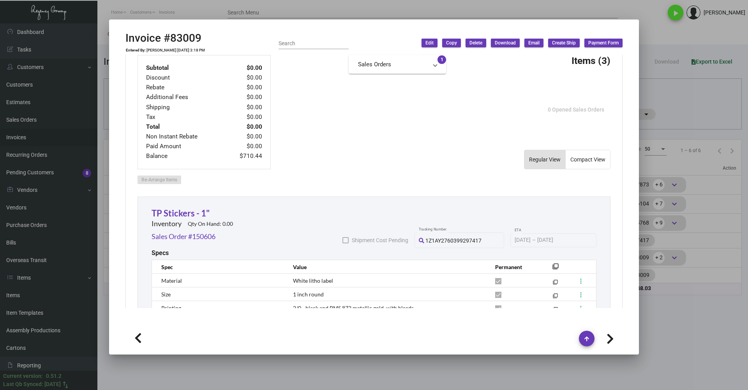
scroll to position [356, 0]
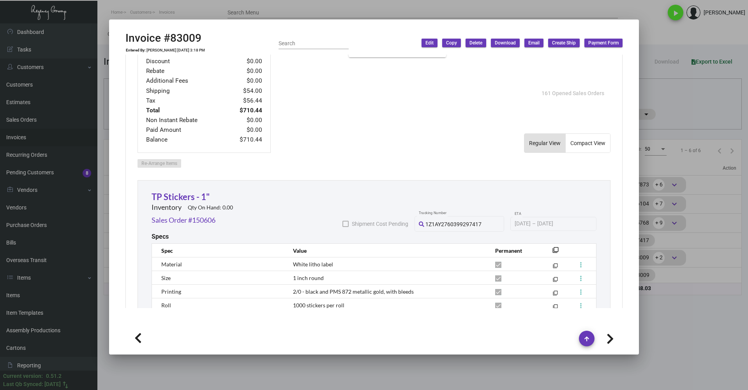
click at [300, 16] on div at bounding box center [374, 195] width 748 height 390
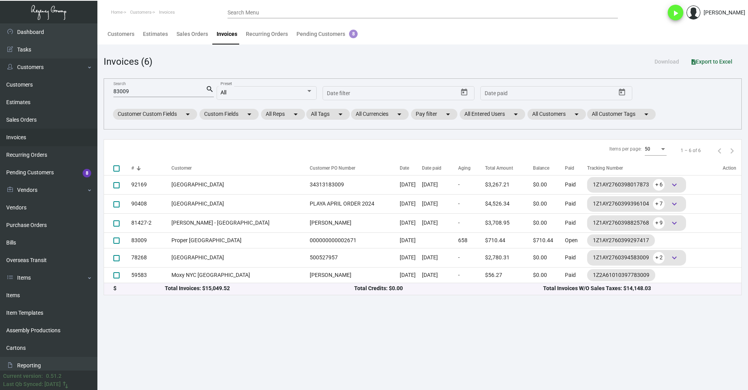
click at [148, 90] on input "83009" at bounding box center [159, 91] width 92 height 6
paste input "4322-2"
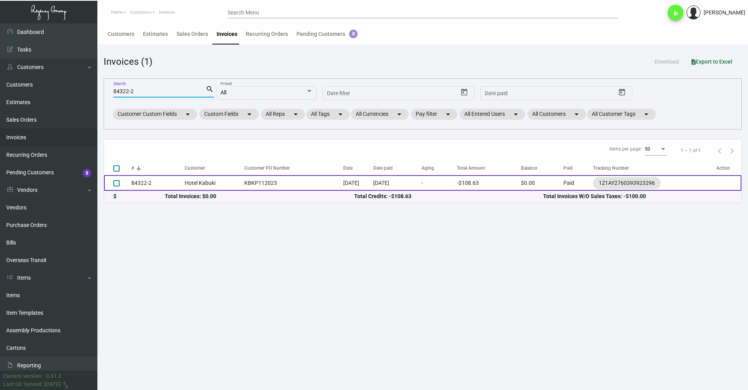
type input "84322-2"
click at [226, 185] on td "Hotel Kabuki" at bounding box center [213, 183] width 56 height 16
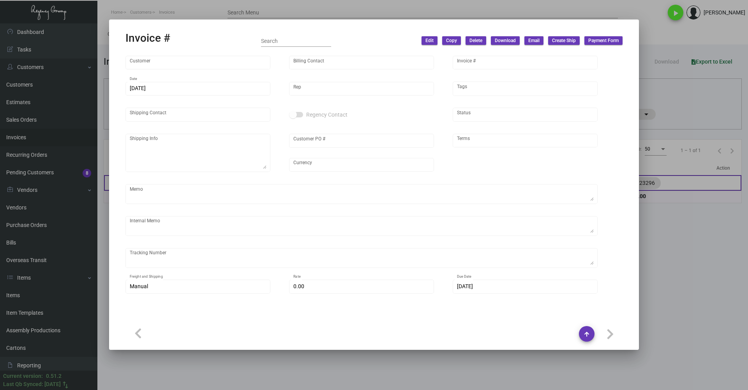
type input "Hotel Kabuki"
type input "ELMER SANCHEZ"
type input "84322-2"
type input "3/6/2024"
type input "Dovi Berger"
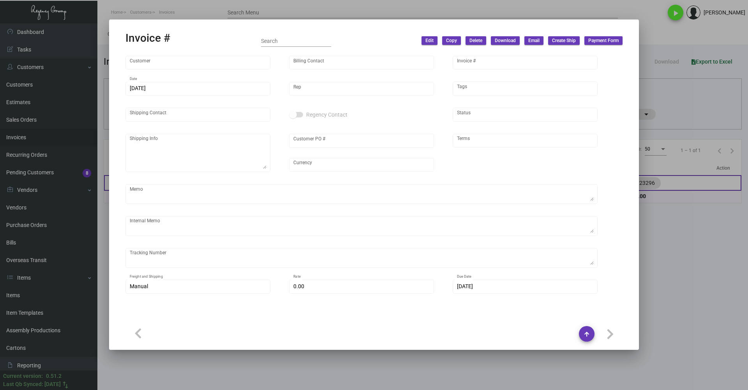
type input "Jason Guan"
type textarea "Hotel Kabuki - Kayla Ewing 1625 Post Street, San Francisco, CA, 94115 US"
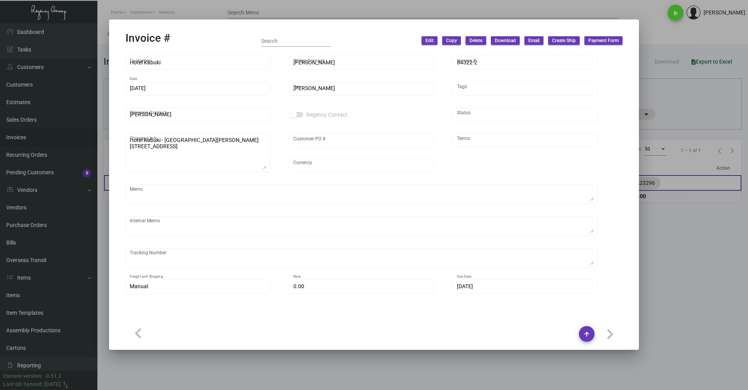
type input "KBKP112023"
type input "United States Dollar $"
type input "Net 30"
type textarea "12/06/23 Shipped from Evergreen by UPS Ground Cost $376.50 + Arrange Pick up $1…"
type input "$ -100.00"
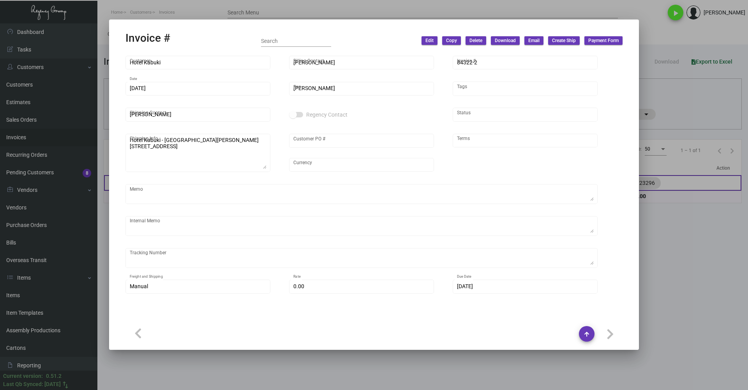
type input "3/7/2024"
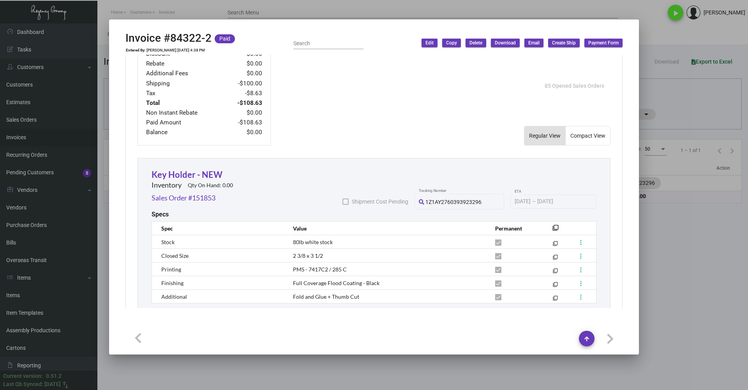
scroll to position [422, 0]
